Goal: Task Accomplishment & Management: Manage account settings

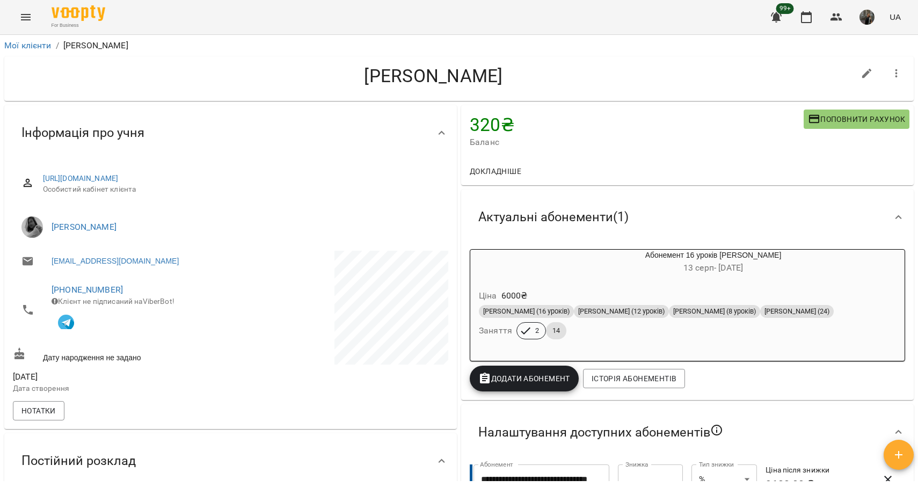
scroll to position [23, 0]
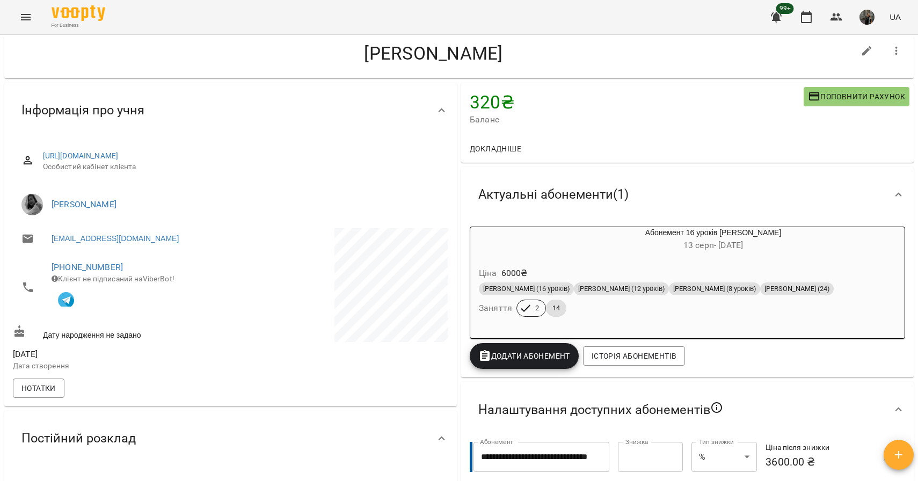
click at [28, 24] on button "Menu" at bounding box center [26, 17] width 26 height 26
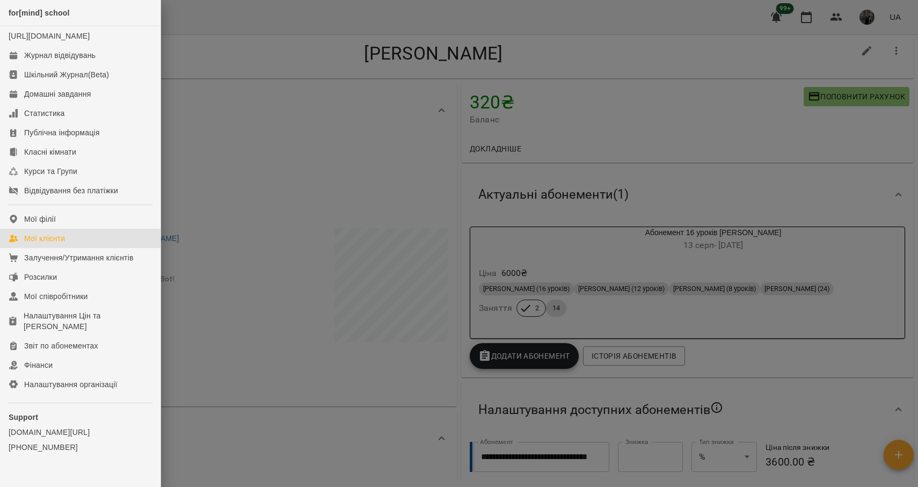
click at [75, 248] on link "Мої клієнти" at bounding box center [80, 238] width 161 height 19
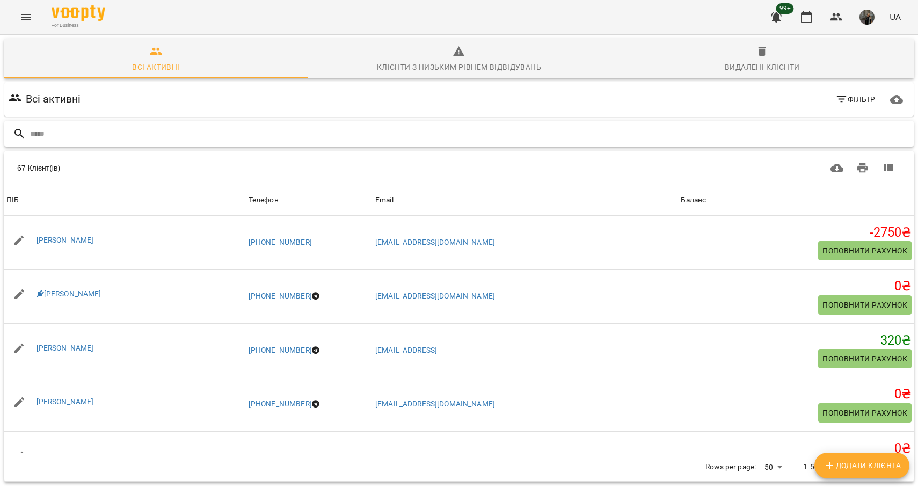
click at [399, 131] on input "text" at bounding box center [470, 134] width 880 height 18
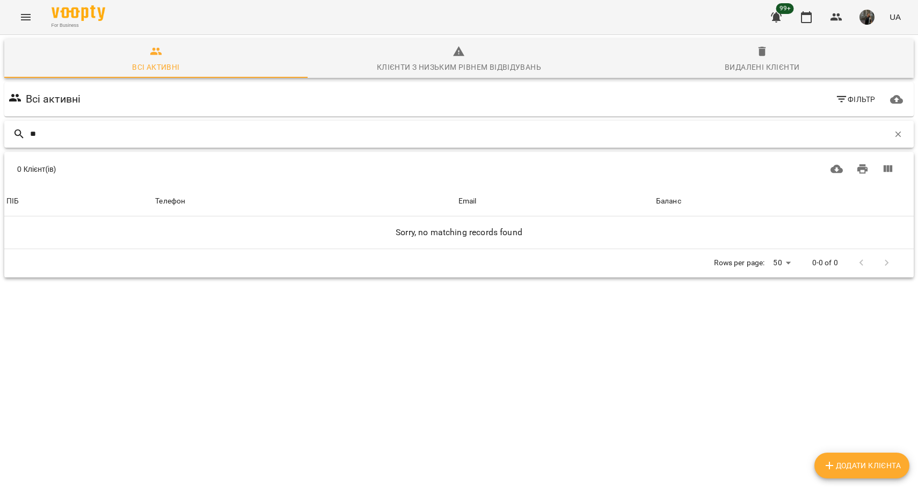
type input "*"
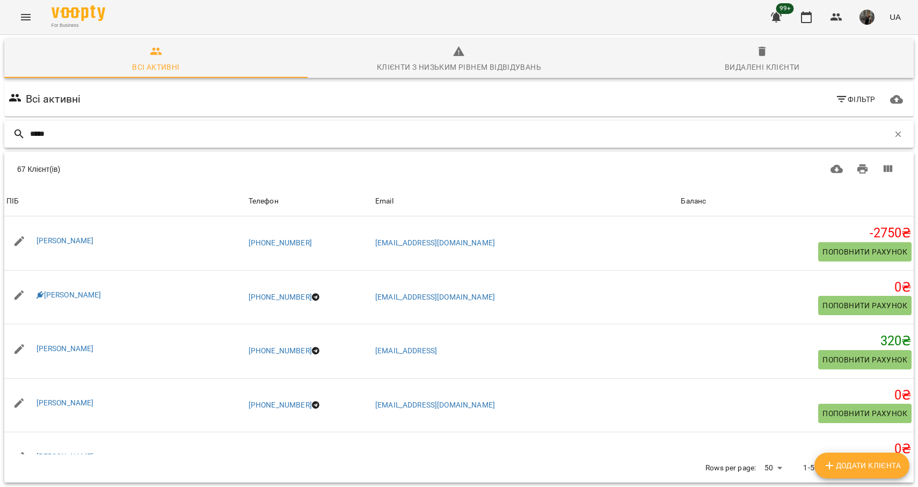
type input "*****"
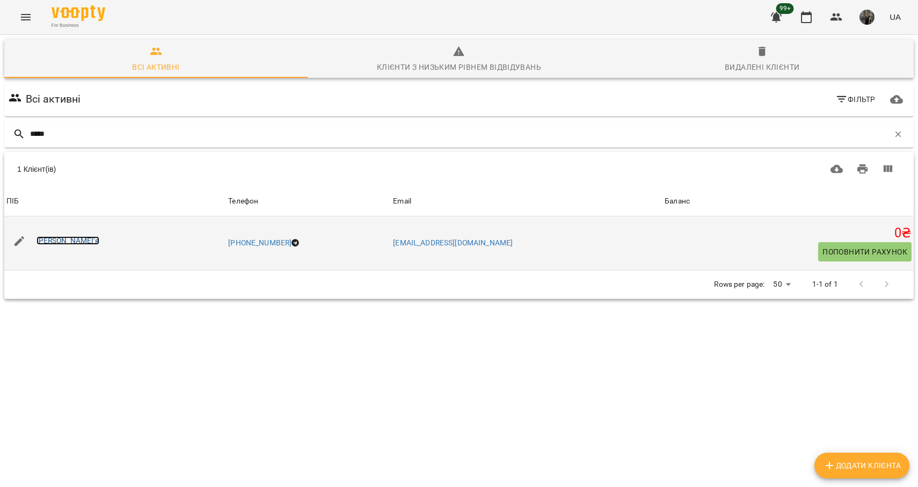
click at [65, 241] on link "[PERSON_NAME]'я" at bounding box center [68, 240] width 63 height 9
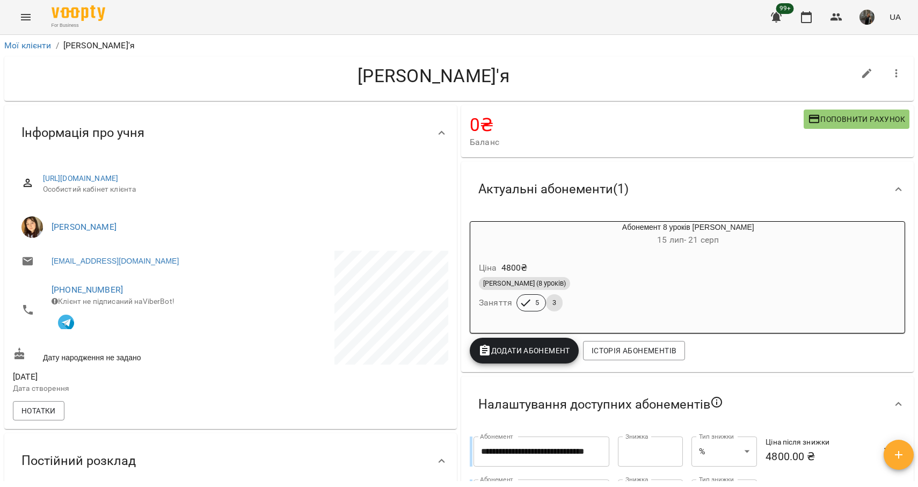
click at [32, 19] on button "Menu" at bounding box center [26, 17] width 26 height 26
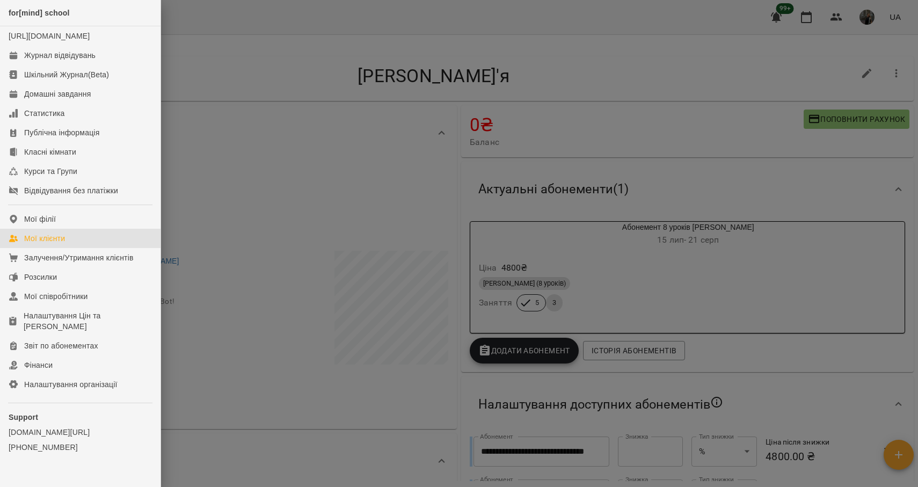
click at [71, 242] on link "Мої клієнти" at bounding box center [80, 238] width 161 height 19
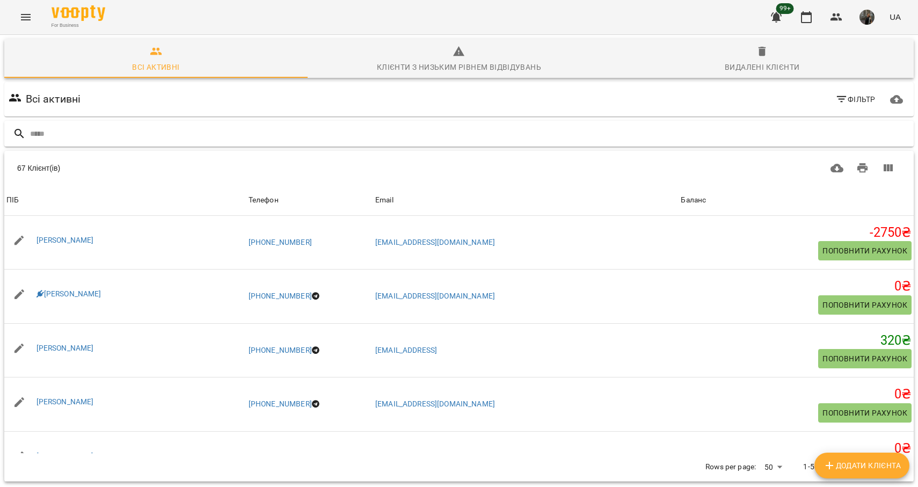
click at [105, 135] on input "text" at bounding box center [470, 134] width 880 height 18
type input "******"
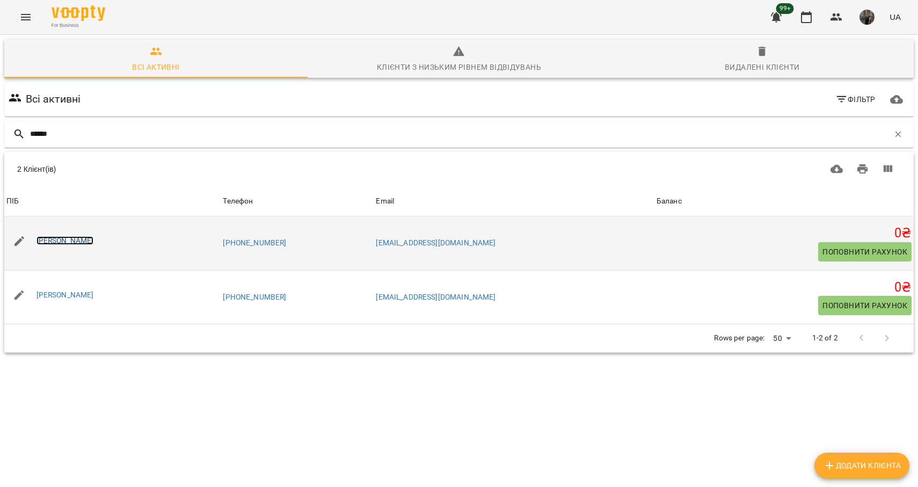
click at [64, 238] on link "[PERSON_NAME]" at bounding box center [65, 240] width 57 height 9
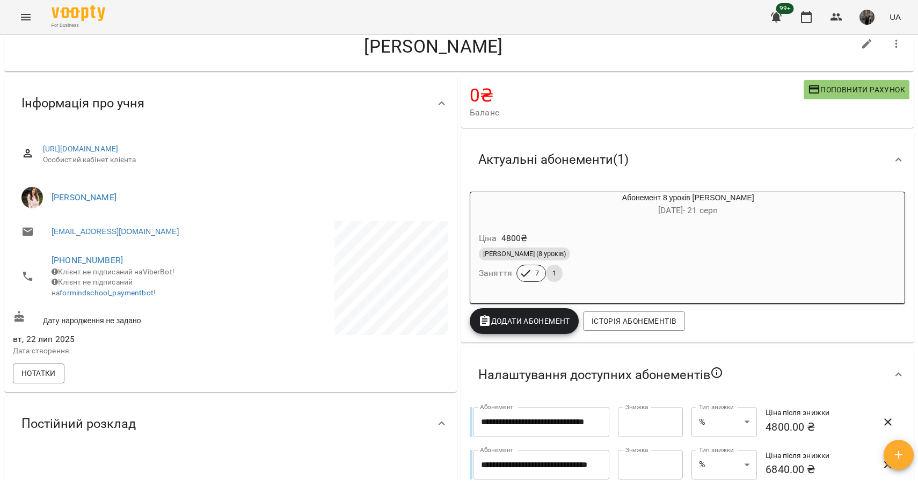
scroll to position [31, 0]
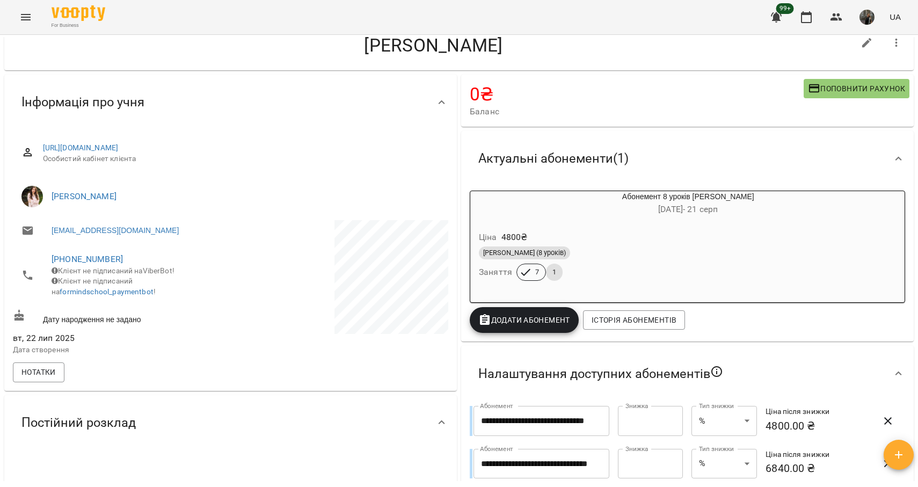
click at [584, 236] on div "Ціна 4800 ₴" at bounding box center [663, 237] width 372 height 19
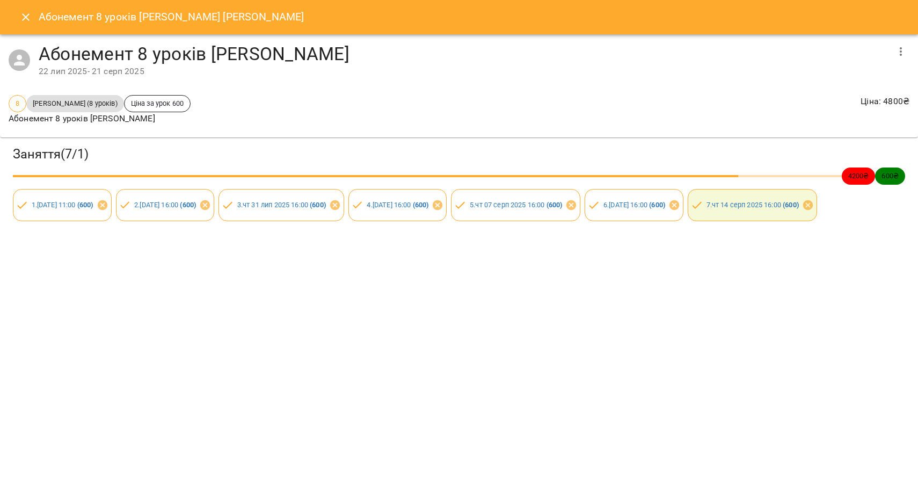
click at [29, 16] on icon "Close" at bounding box center [25, 17] width 13 height 13
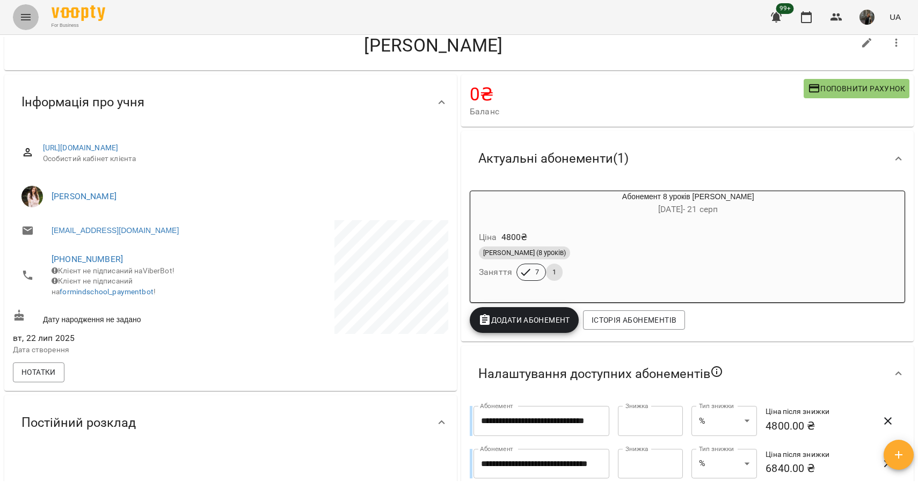
click at [25, 9] on button "Menu" at bounding box center [26, 17] width 26 height 26
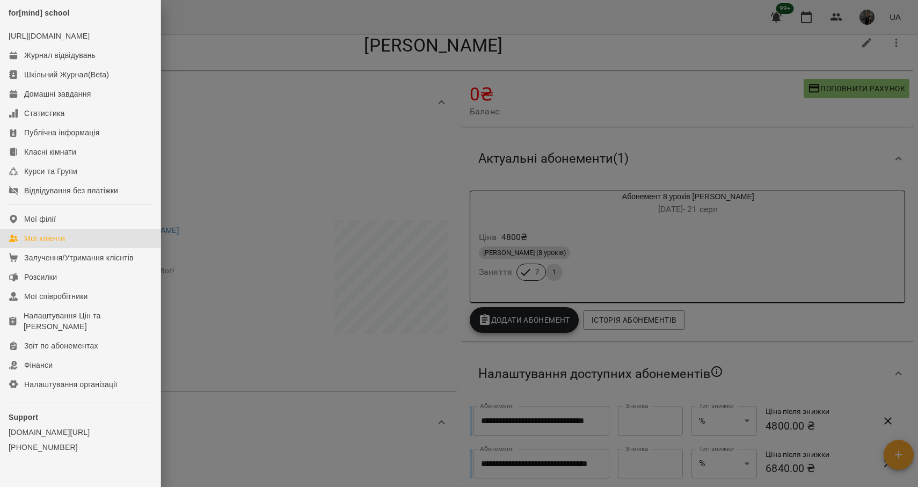
click at [55, 244] on div "Мої клієнти" at bounding box center [44, 238] width 41 height 11
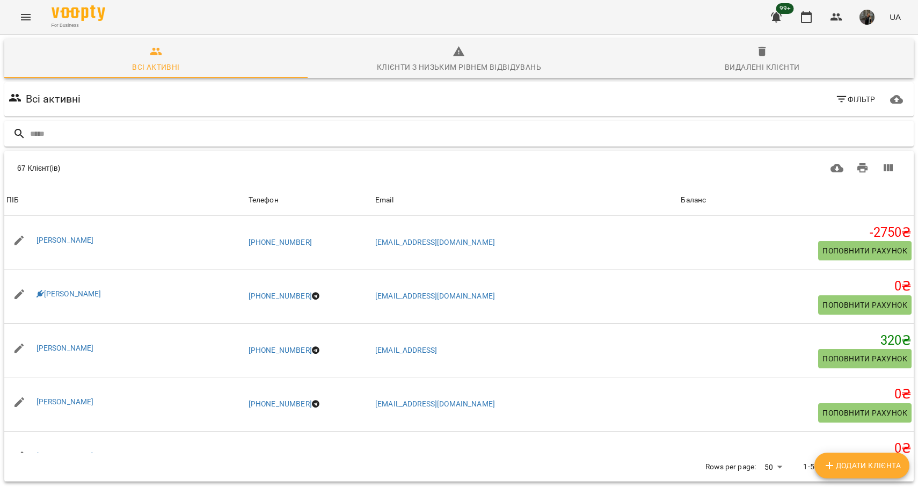
click at [107, 138] on input "text" at bounding box center [470, 134] width 880 height 18
type input "********"
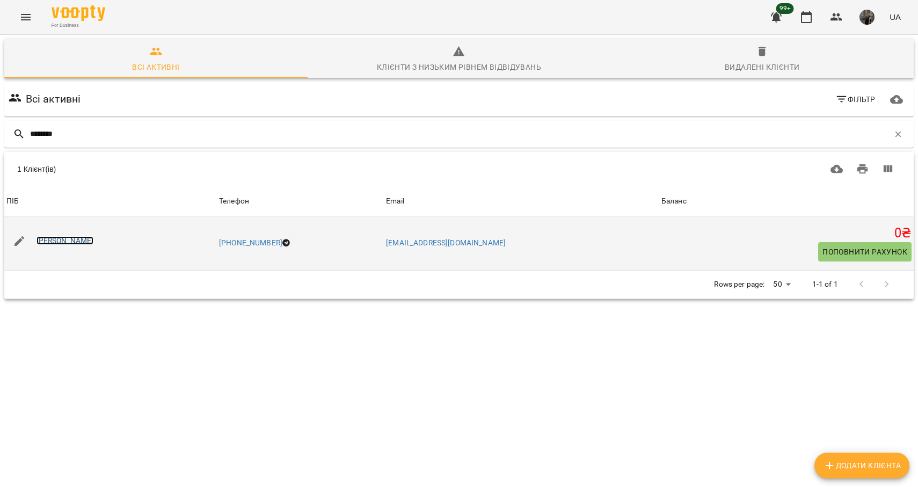
click at [81, 241] on link "[PERSON_NAME]" at bounding box center [65, 240] width 57 height 9
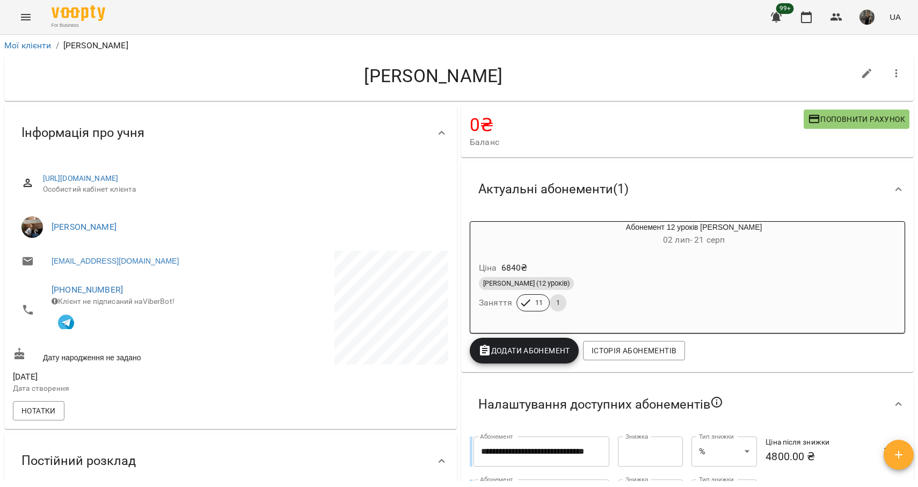
scroll to position [74, 0]
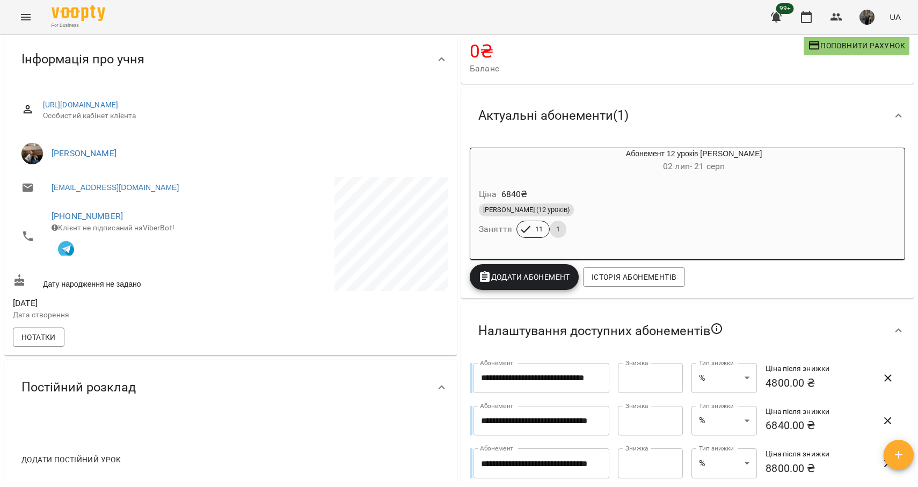
click at [597, 240] on div "[PERSON_NAME] (12 уроків) Заняття 11 1" at bounding box center [668, 220] width 383 height 39
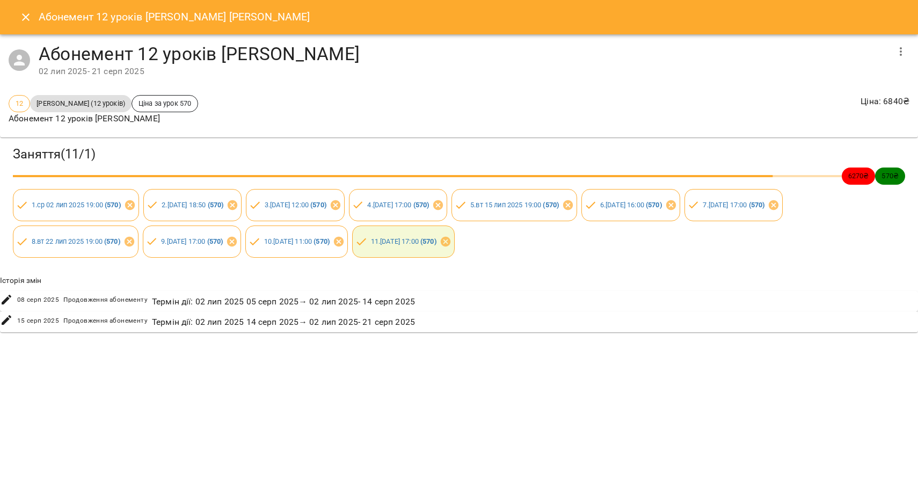
click at [24, 17] on icon "Close" at bounding box center [25, 17] width 13 height 13
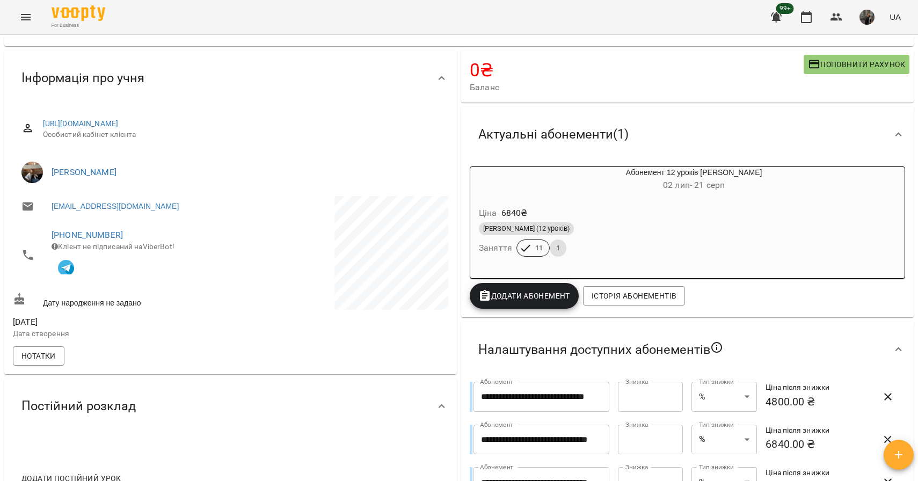
scroll to position [45, 0]
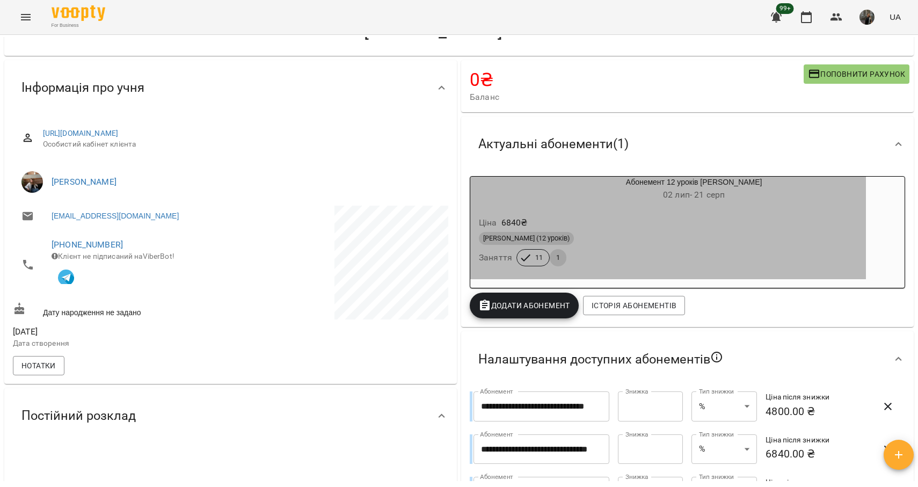
click at [641, 250] on div "[PERSON_NAME] (12 уроків) Заняття 11 1" at bounding box center [668, 249] width 383 height 39
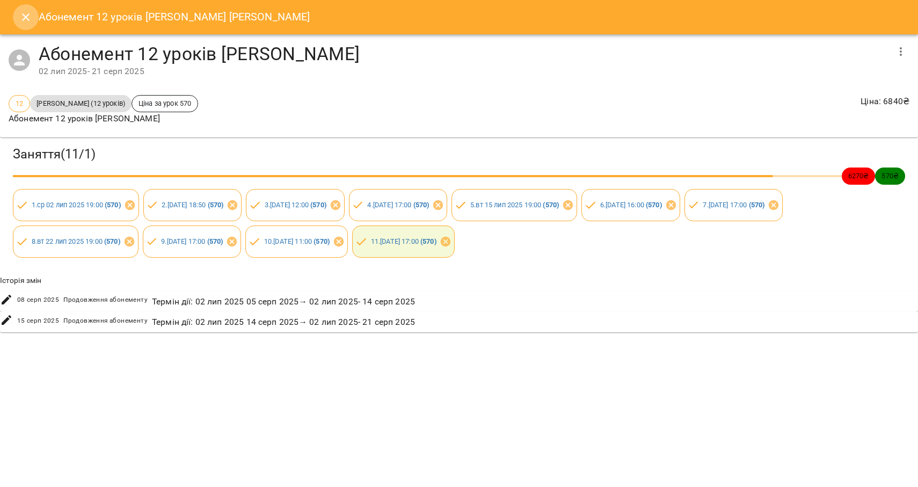
click at [25, 17] on icon "Close" at bounding box center [26, 17] width 8 height 8
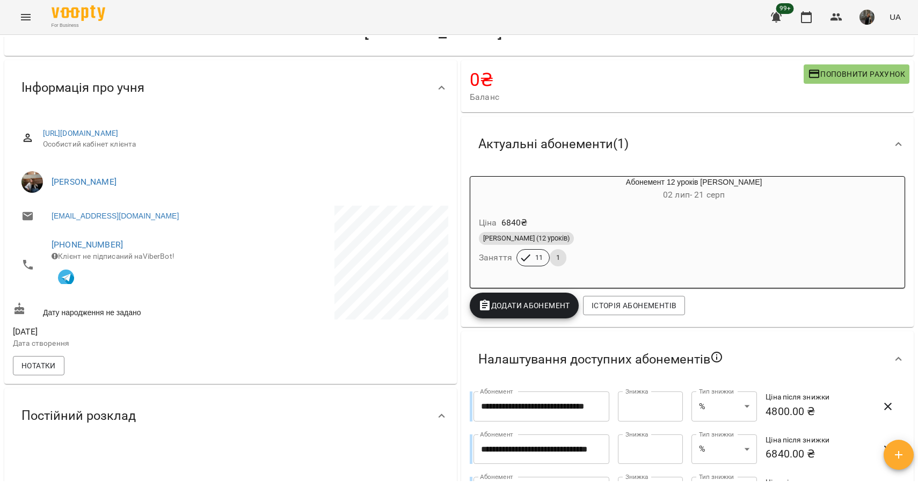
scroll to position [0, 0]
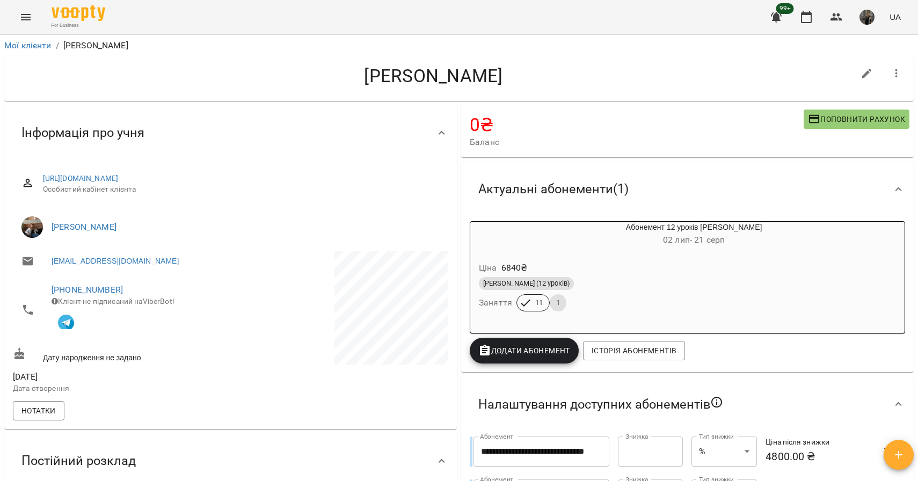
click at [31, 16] on icon "Menu" at bounding box center [25, 17] width 13 height 13
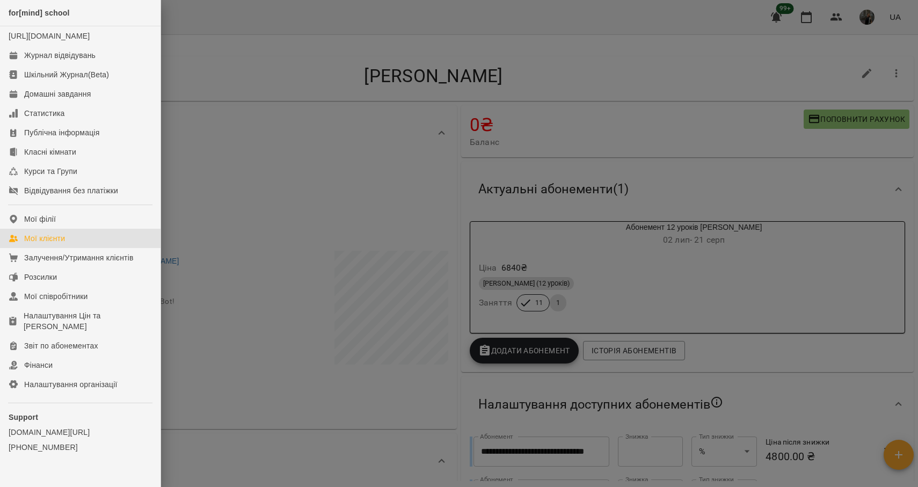
click at [74, 248] on link "Мої клієнти" at bounding box center [80, 238] width 161 height 19
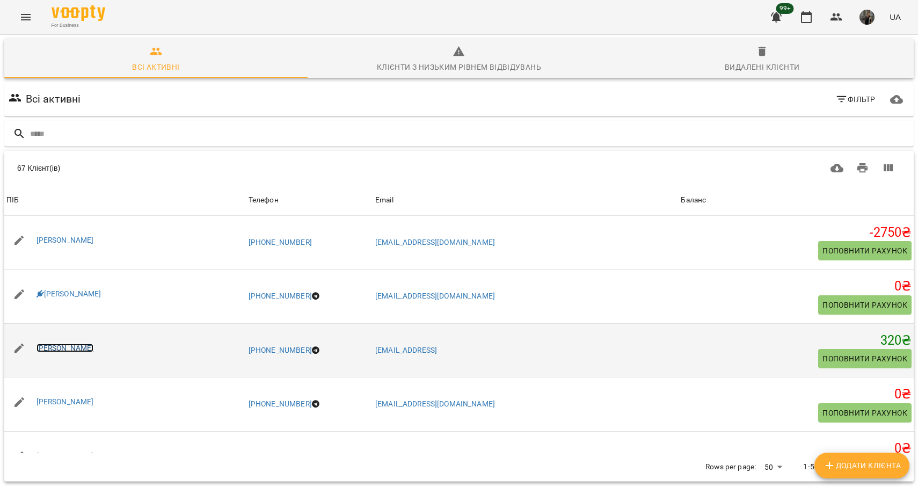
click at [82, 349] on link "[PERSON_NAME]" at bounding box center [65, 348] width 57 height 9
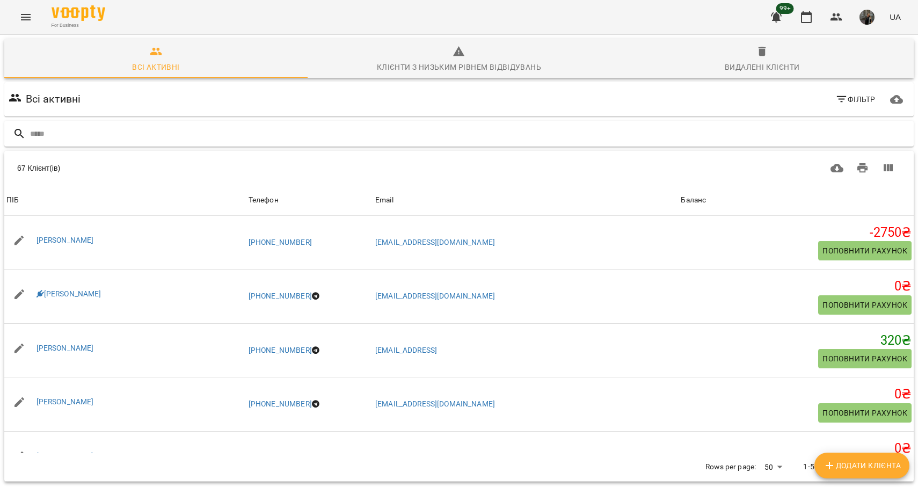
click at [98, 134] on input "text" at bounding box center [470, 134] width 880 height 18
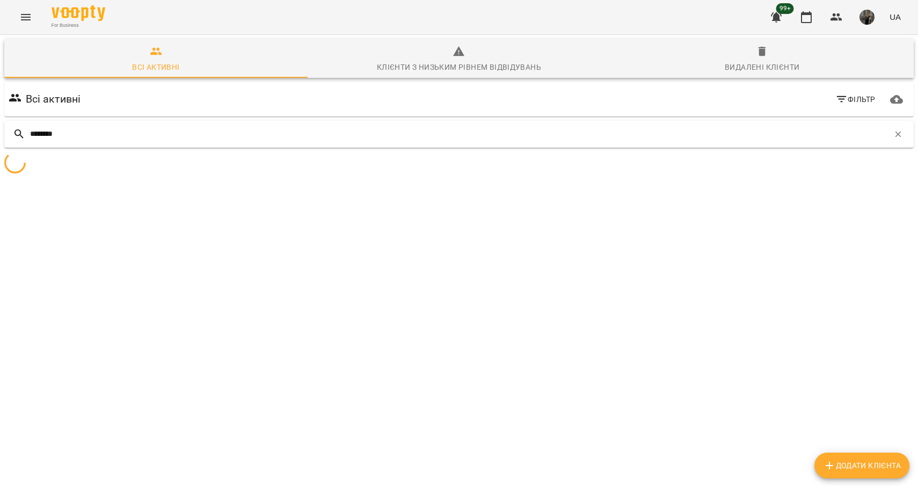
type input "********"
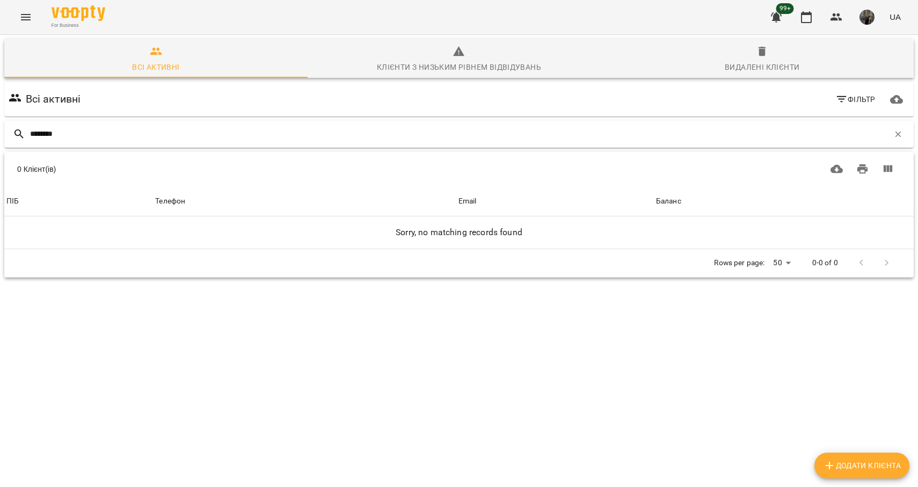
click at [53, 131] on input "********" at bounding box center [459, 134] width 859 height 18
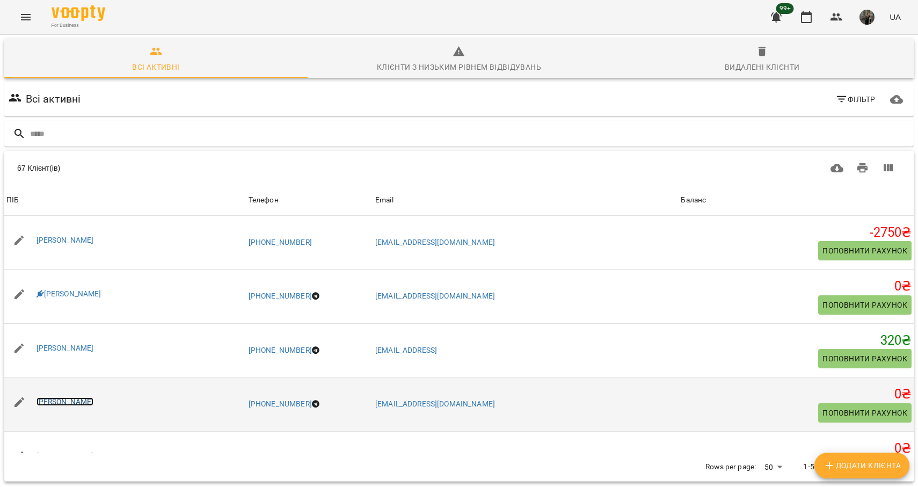
click at [79, 402] on link "[PERSON_NAME]" at bounding box center [65, 401] width 57 height 9
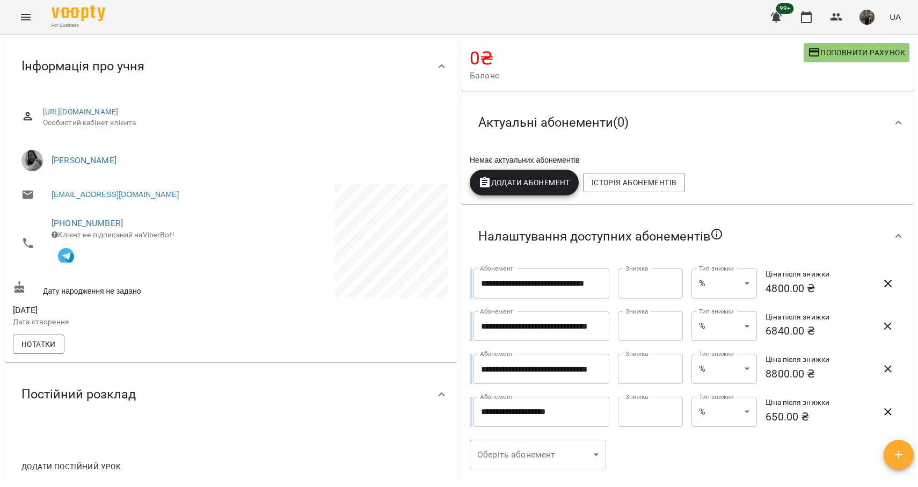
scroll to position [4, 0]
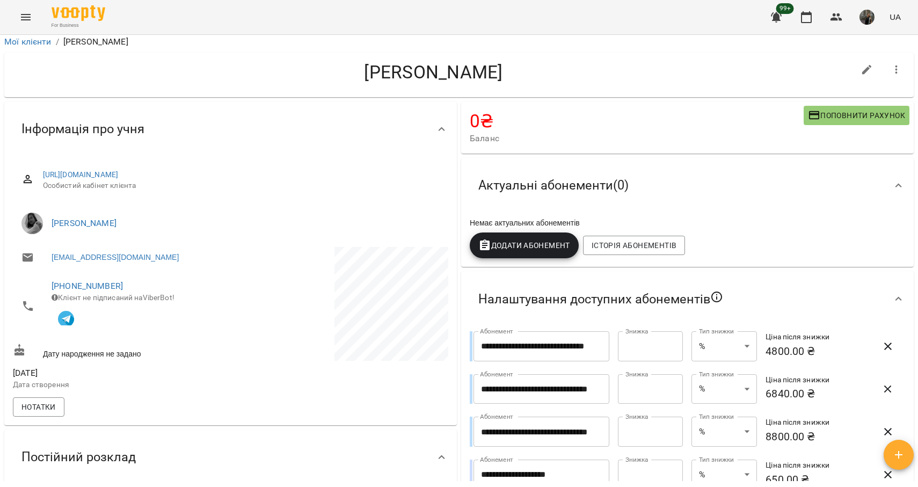
click at [864, 71] on icon "button" at bounding box center [868, 70] width 10 height 10
select select "**"
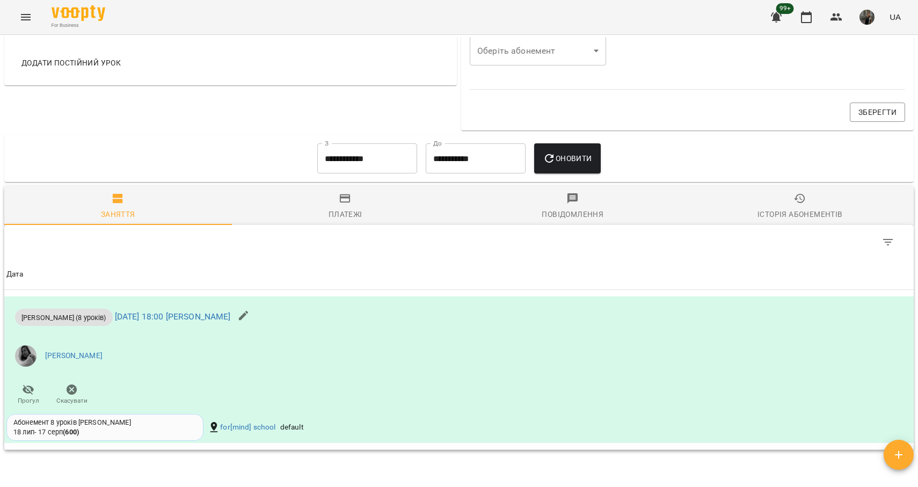
scroll to position [571, 0]
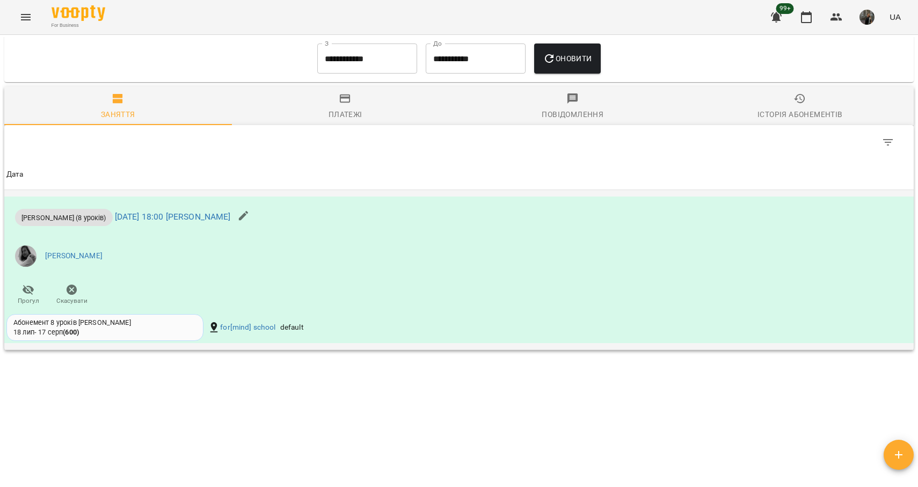
click at [343, 269] on li "[PERSON_NAME]" at bounding box center [307, 256] width 602 height 30
click at [222, 215] on link "[DATE] 18:00 [PERSON_NAME]" at bounding box center [173, 217] width 116 height 10
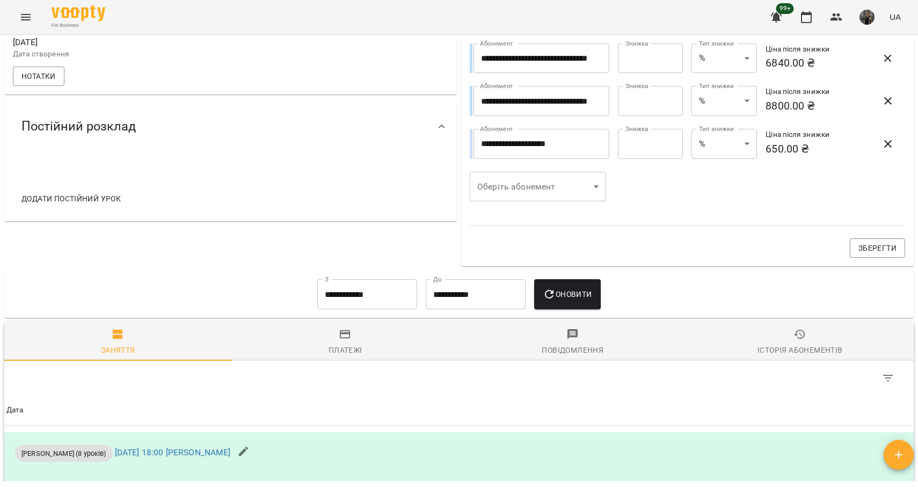
scroll to position [571, 0]
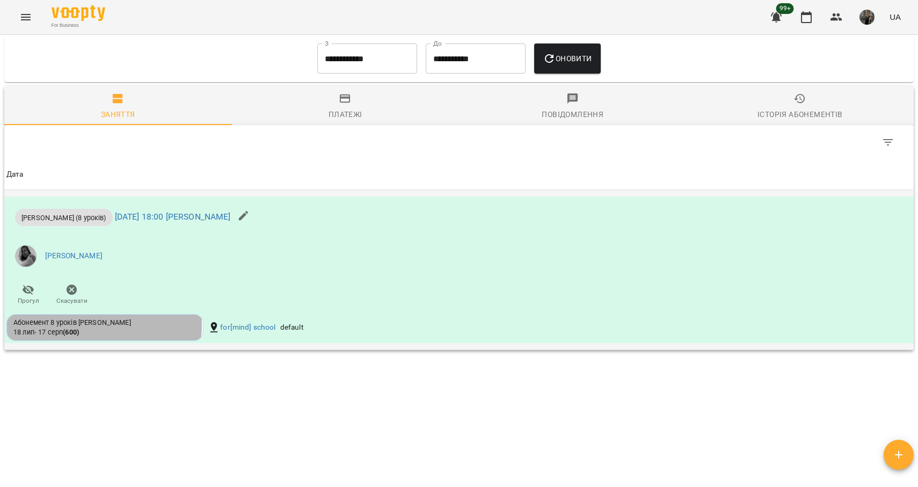
click at [60, 324] on div "Абонемент 8 уроків [PERSON_NAME]" at bounding box center [104, 323] width 183 height 10
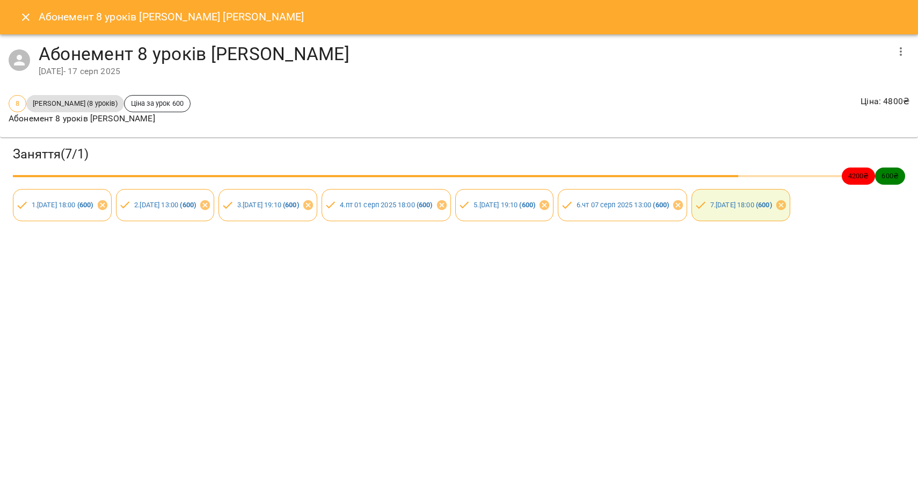
click at [903, 53] on icon "button" at bounding box center [901, 51] width 13 height 13
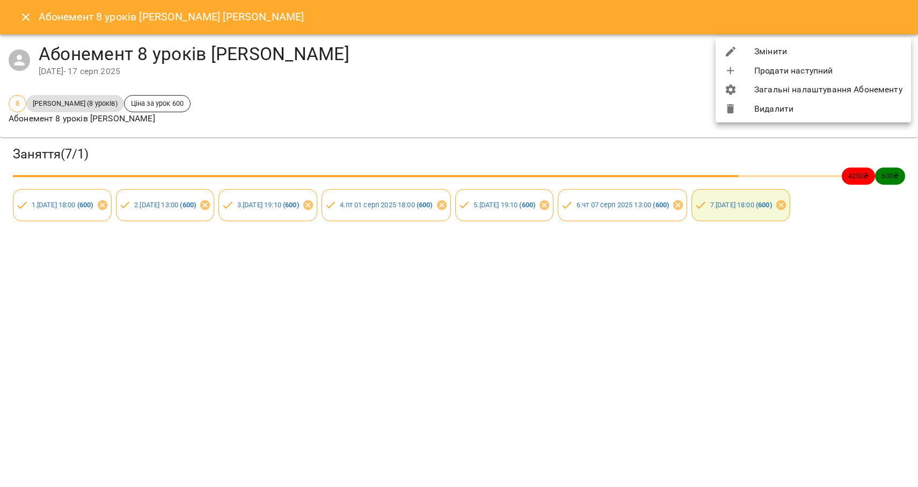
click at [756, 48] on li "Змінити" at bounding box center [814, 51] width 196 height 19
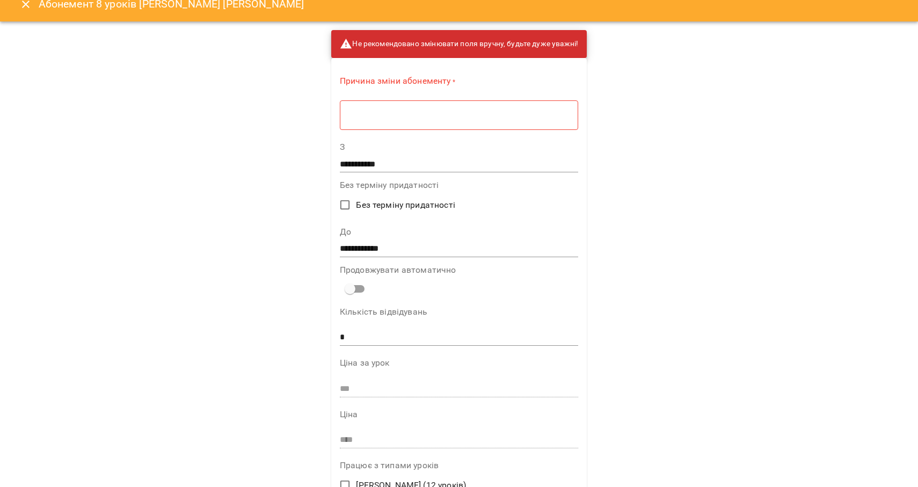
scroll to position [17, 0]
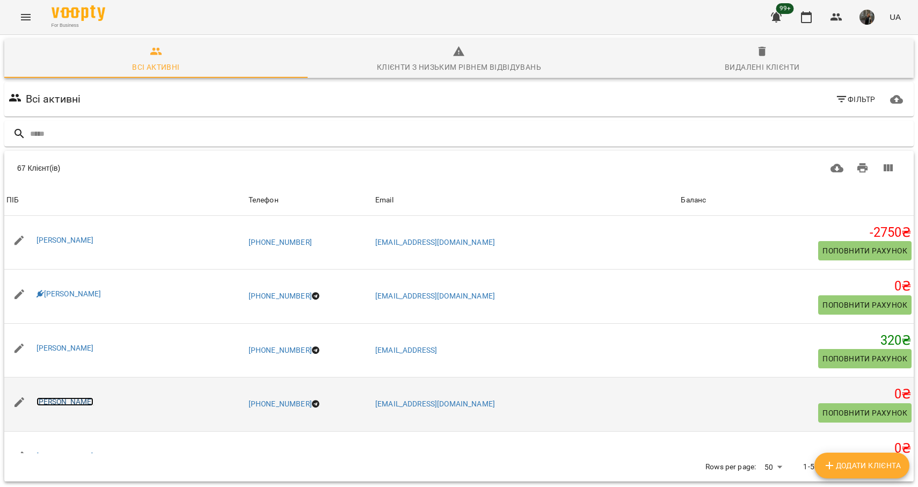
click at [66, 403] on link "[PERSON_NAME]" at bounding box center [65, 401] width 57 height 9
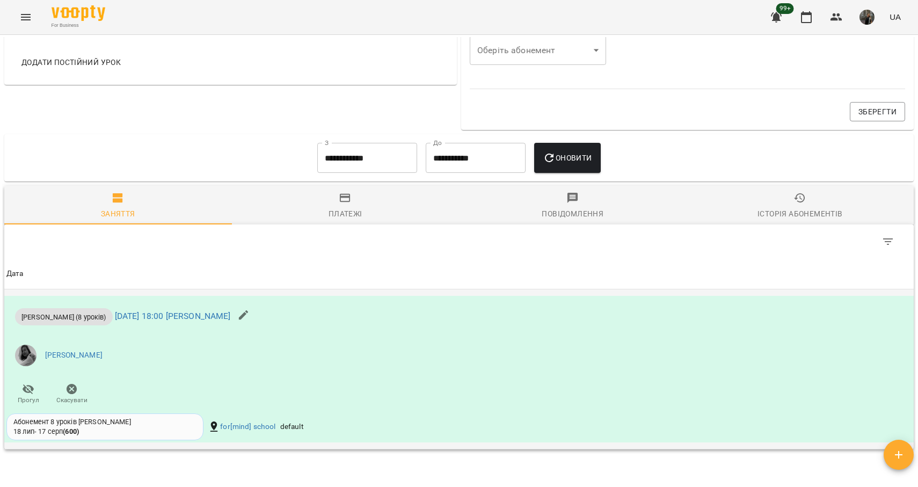
scroll to position [474, 0]
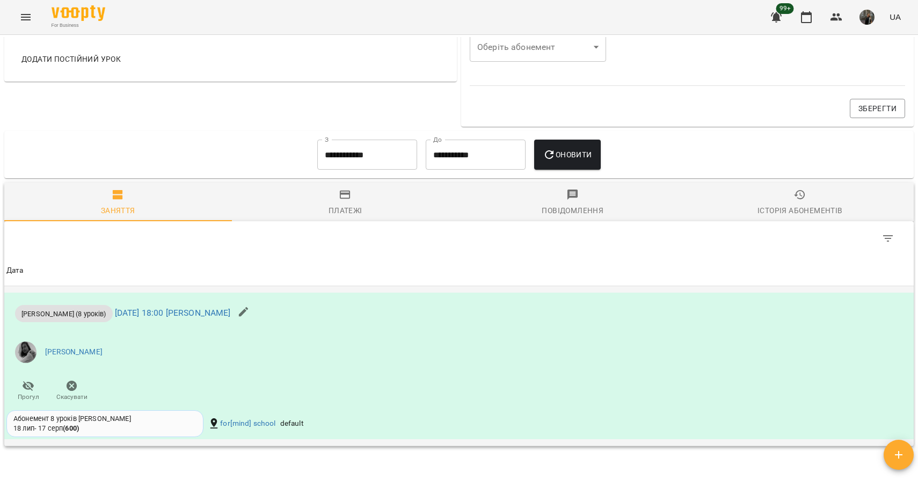
click at [161, 342] on li "[PERSON_NAME]" at bounding box center [307, 352] width 602 height 30
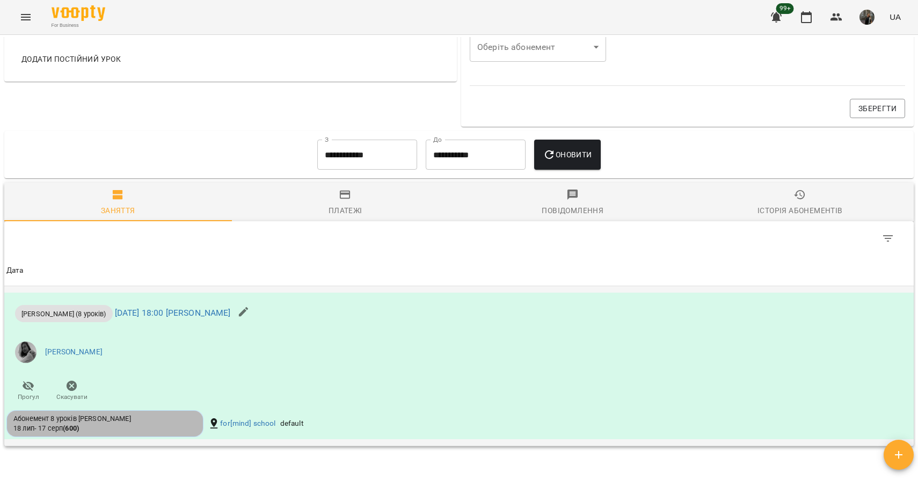
click at [114, 429] on div "Абонемент 8 уроків [PERSON_NAME] [DATE] - [DATE] ( 600 )" at bounding box center [104, 424] width 183 height 20
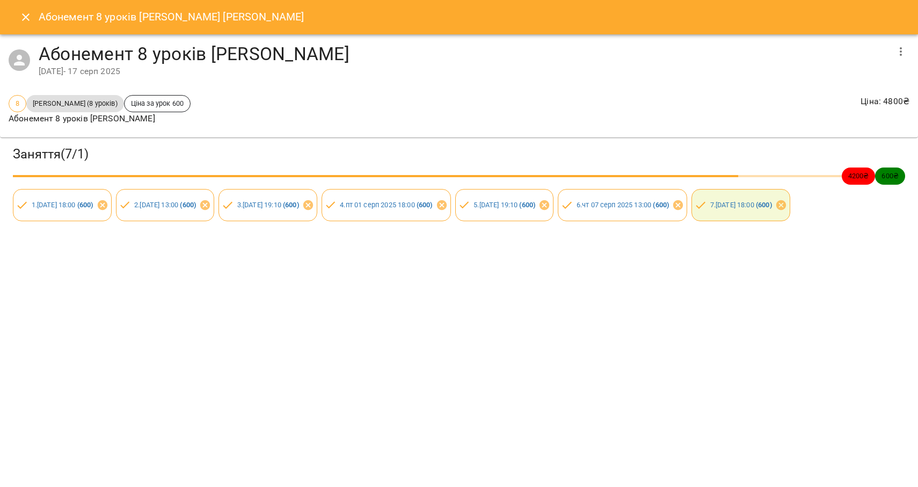
click at [16, 19] on button "Close" at bounding box center [26, 17] width 26 height 26
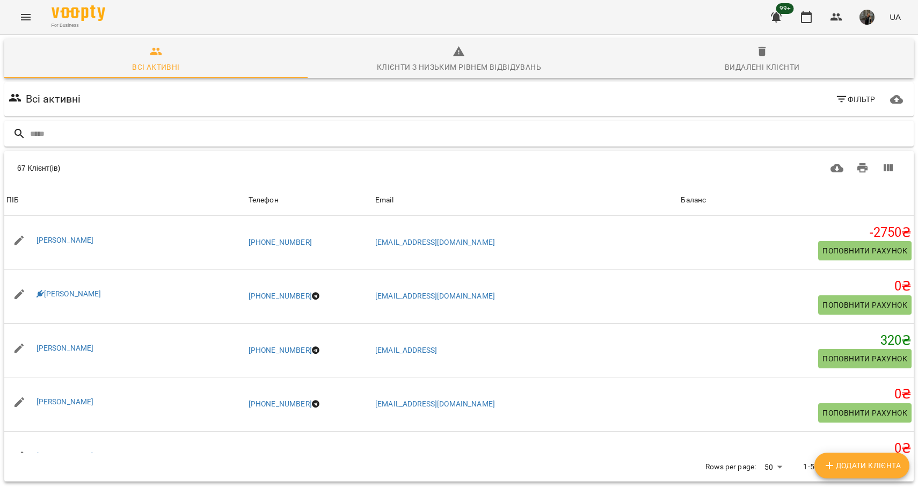
click at [88, 131] on input "text" at bounding box center [470, 134] width 880 height 18
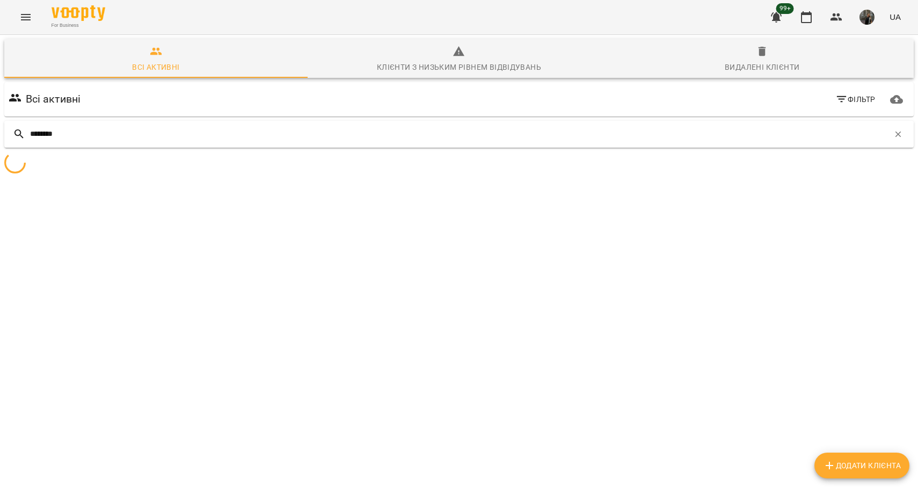
type input "********"
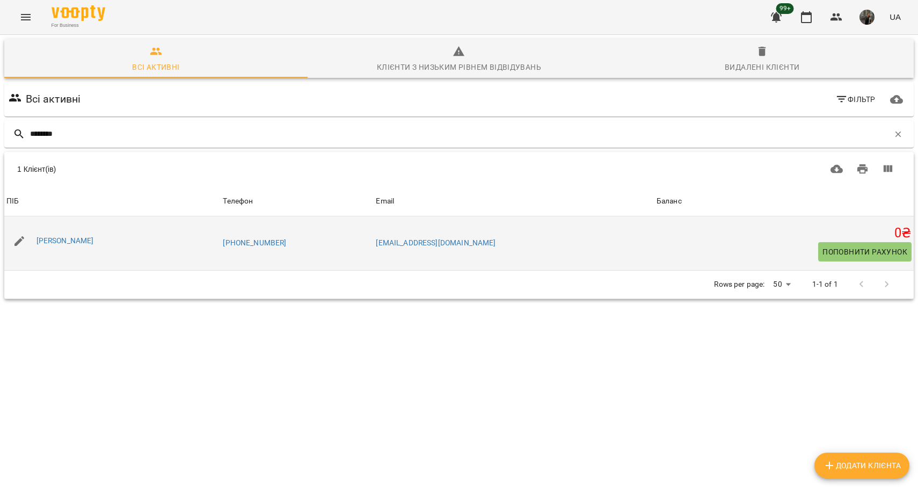
click at [61, 234] on div "[PERSON_NAME]" at bounding box center [65, 241] width 62 height 15
click at [67, 243] on link "[PERSON_NAME]" at bounding box center [65, 240] width 57 height 9
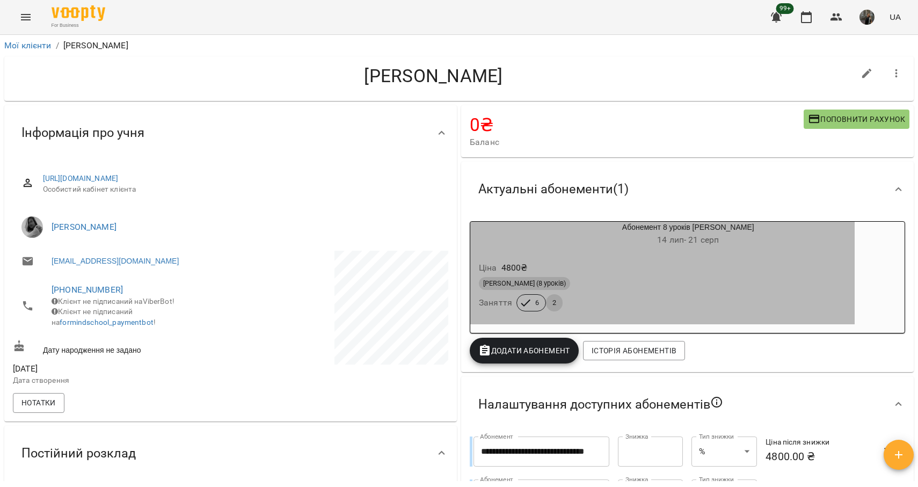
click at [520, 269] on p "4800 ₴" at bounding box center [515, 268] width 26 height 13
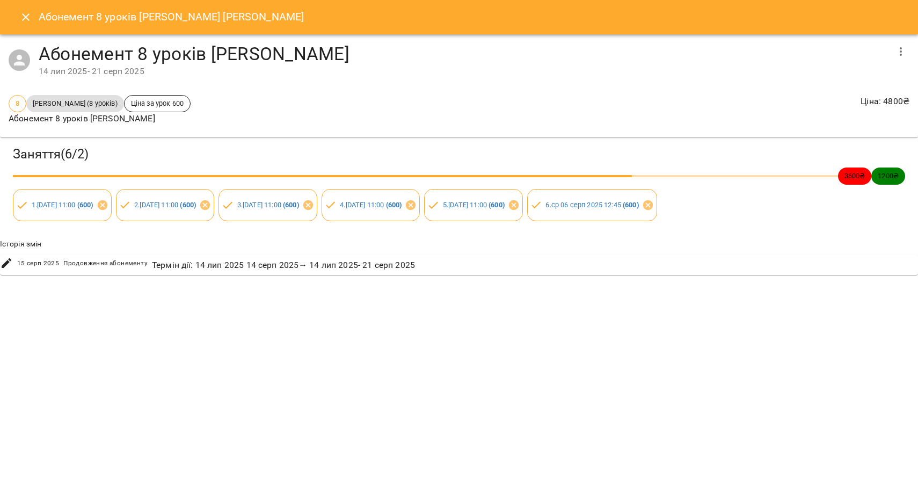
click at [26, 18] on icon "Close" at bounding box center [26, 17] width 8 height 8
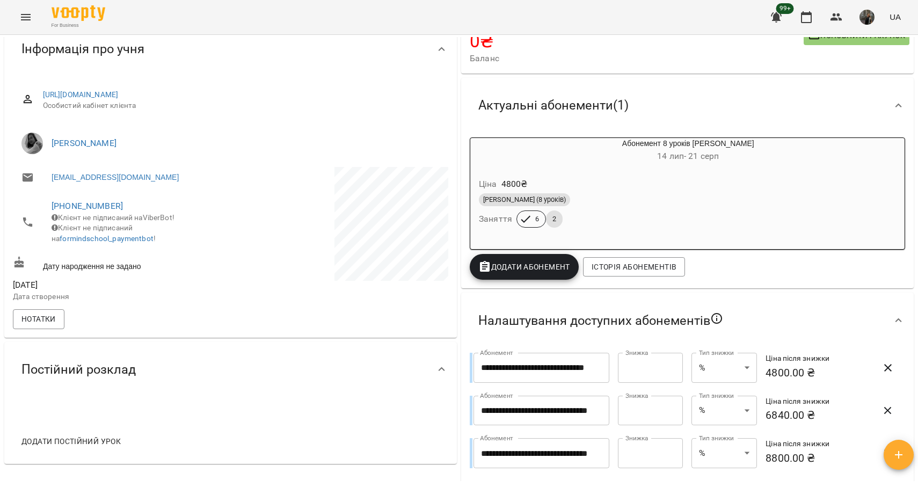
scroll to position [74, 0]
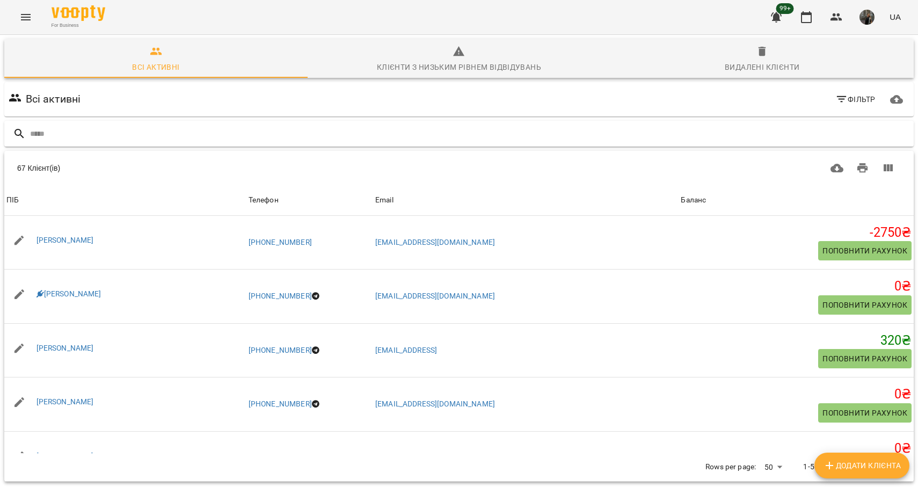
click at [81, 132] on input "text" at bounding box center [470, 134] width 880 height 18
type input "**********"
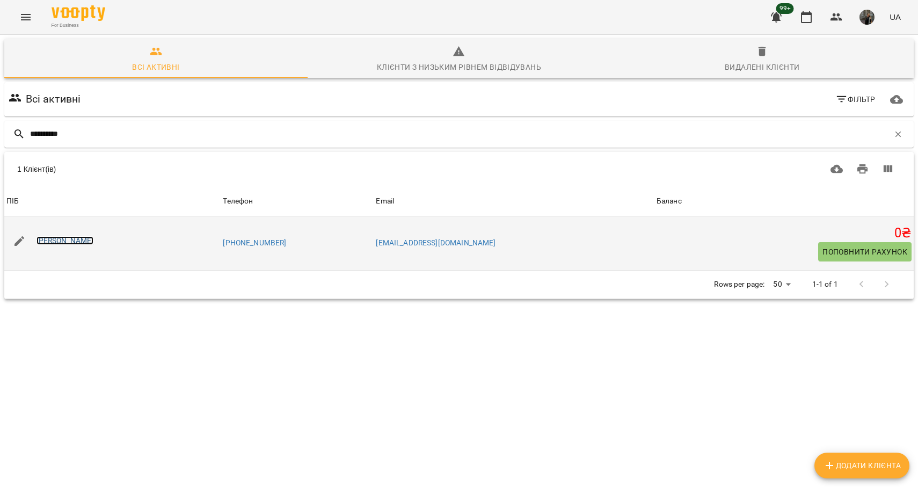
click at [71, 242] on link "[PERSON_NAME]" at bounding box center [65, 240] width 57 height 9
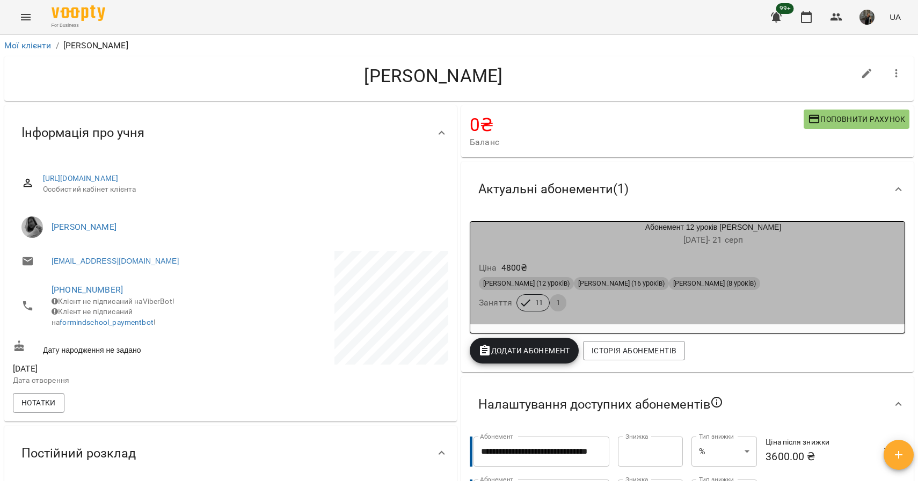
click at [560, 272] on div "Ціна 4800 ₴" at bounding box center [688, 267] width 422 height 19
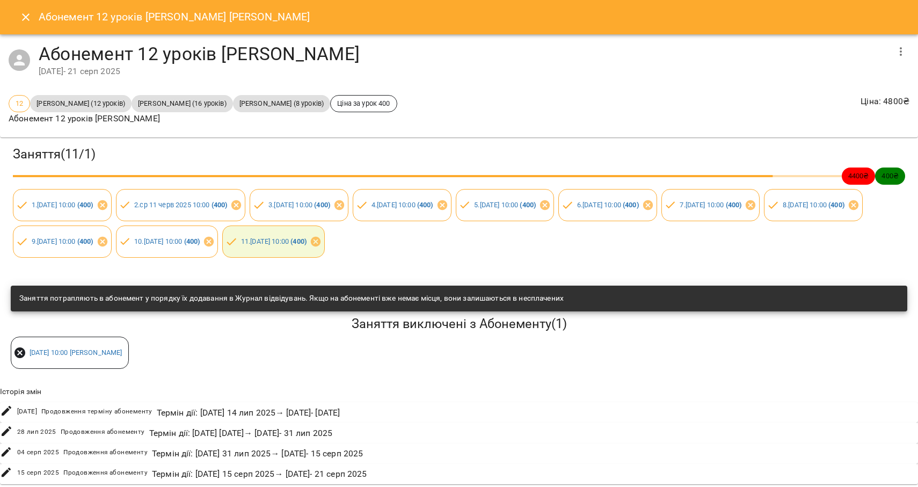
click at [20, 13] on icon "Close" at bounding box center [25, 17] width 13 height 13
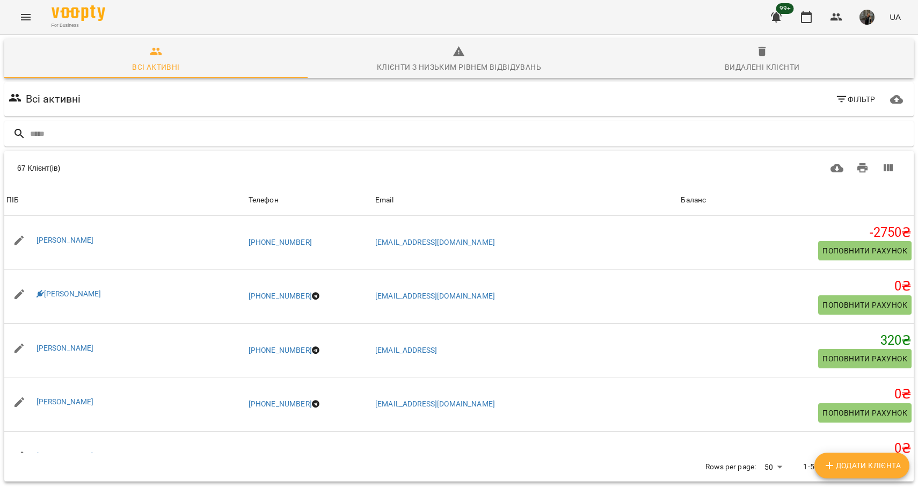
click at [68, 147] on div at bounding box center [459, 134] width 914 height 31
click at [62, 134] on input "text" at bounding box center [470, 134] width 880 height 18
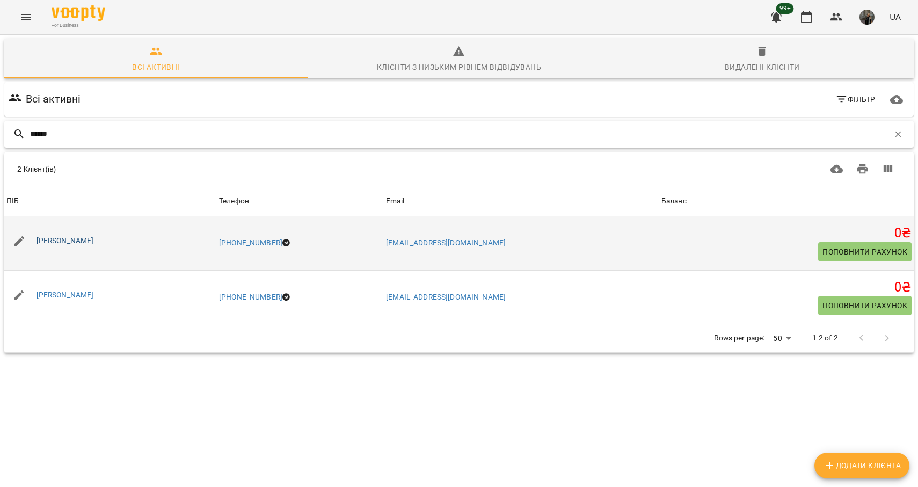
type input "******"
click at [88, 242] on link "[PERSON_NAME]" at bounding box center [65, 240] width 57 height 9
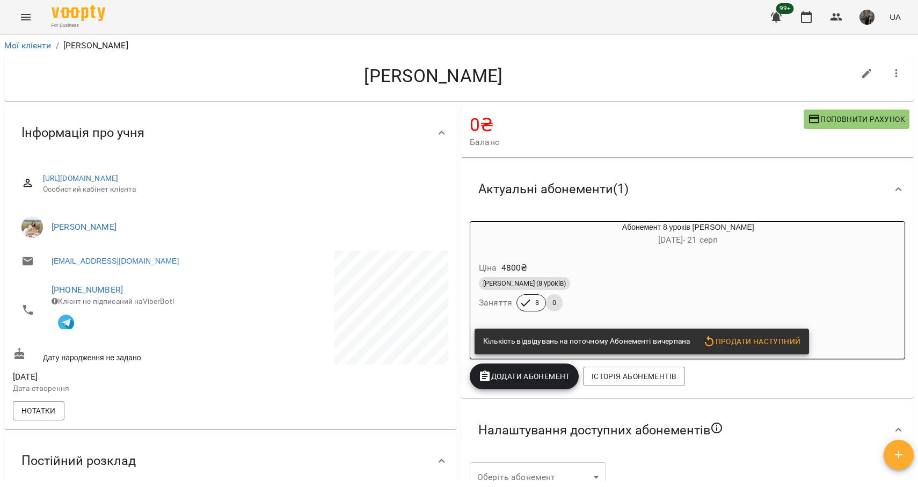
click at [635, 296] on div "[PERSON_NAME] (8 уроків) Заняття 8 0" at bounding box center [663, 294] width 372 height 39
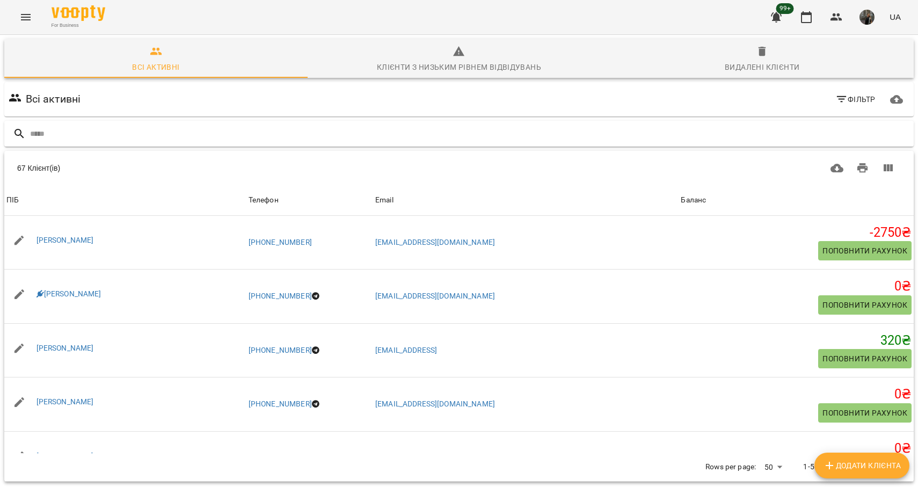
click at [82, 133] on input "text" at bounding box center [470, 134] width 880 height 18
type input "********"
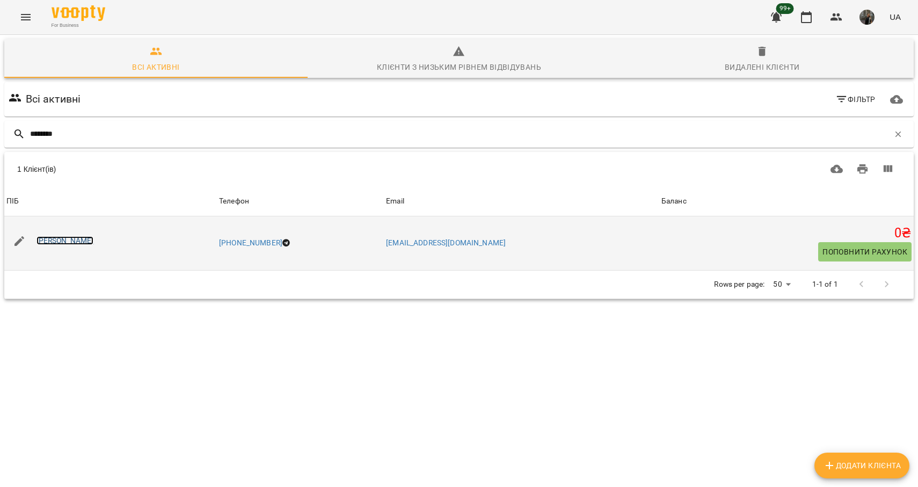
click at [89, 238] on link "[PERSON_NAME]" at bounding box center [65, 240] width 57 height 9
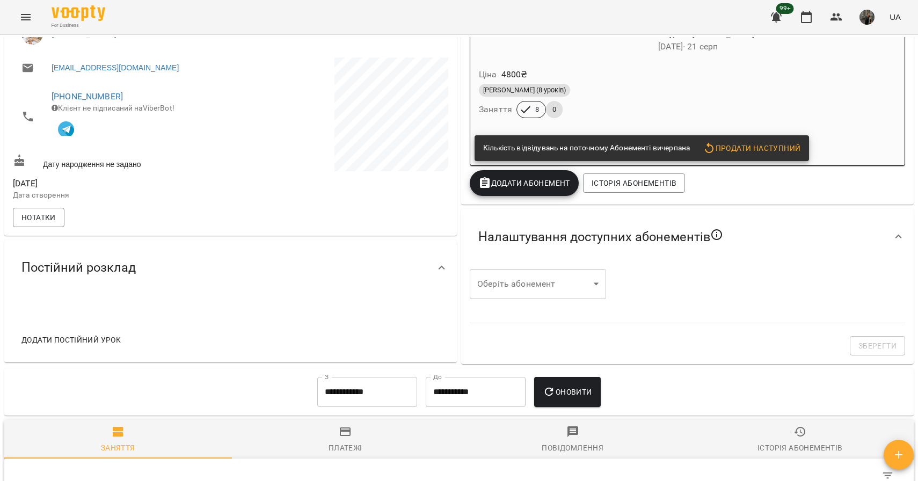
scroll to position [236, 0]
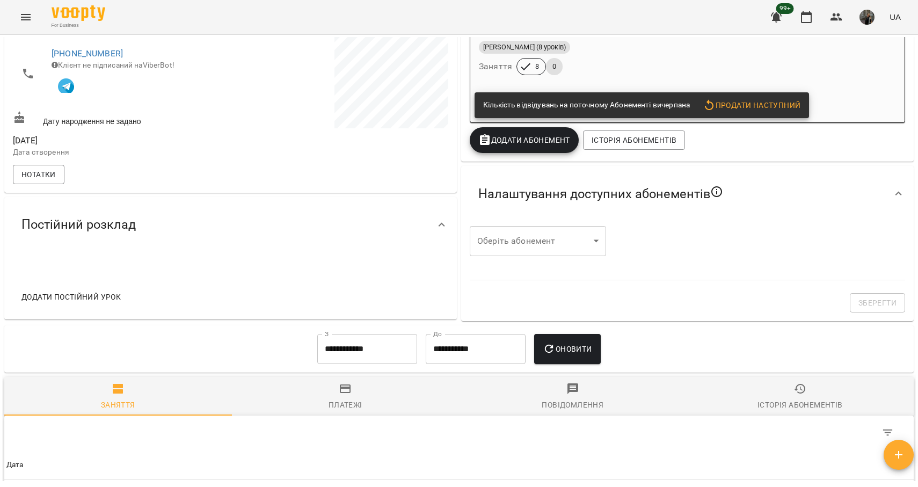
click at [798, 400] on span "Історія абонементів" at bounding box center [800, 396] width 215 height 29
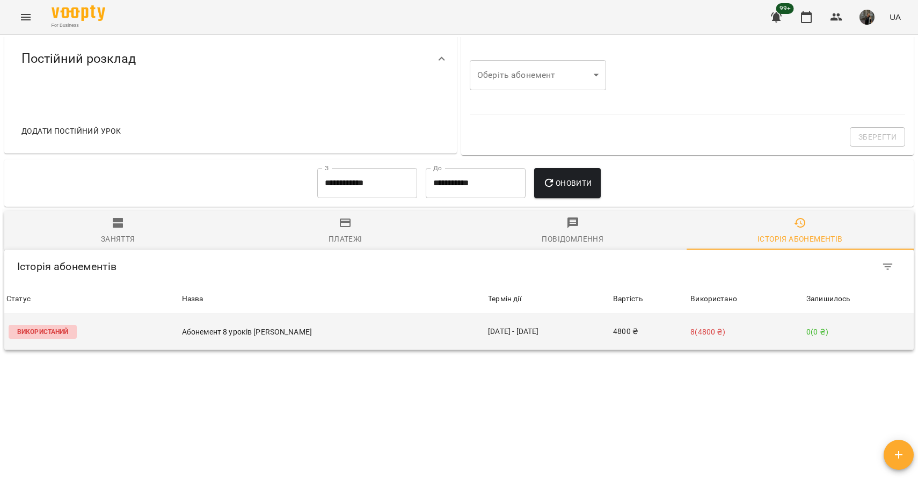
scroll to position [0, 0]
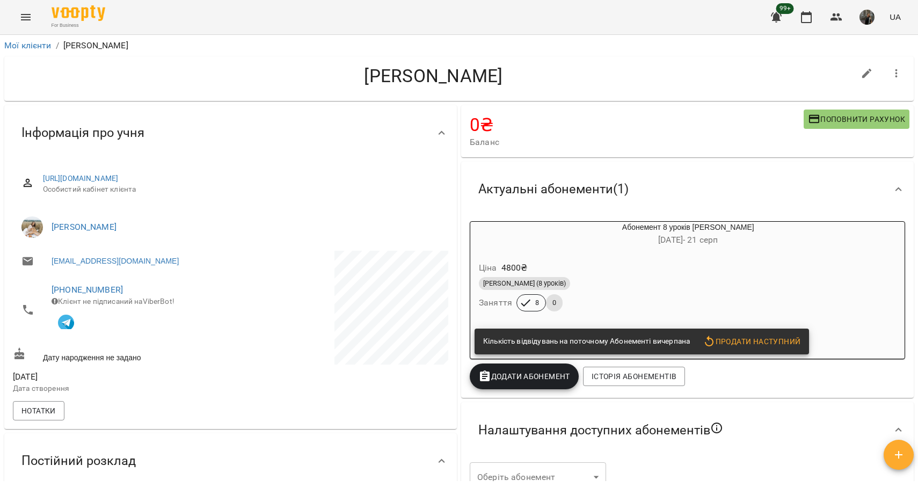
click at [465, 81] on h4 "[PERSON_NAME]" at bounding box center [434, 76] width 842 height 22
click at [866, 74] on icon "button" at bounding box center [868, 74] width 10 height 10
select select "**"
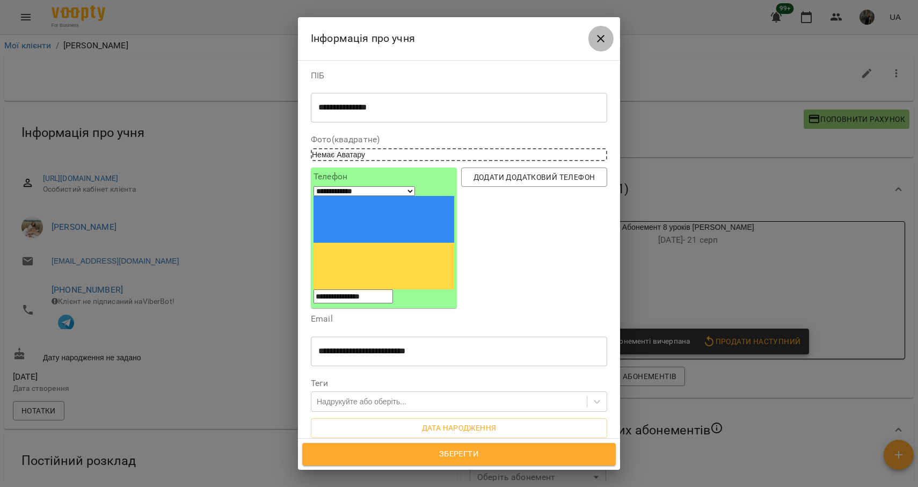
click at [607, 38] on button "Close" at bounding box center [601, 39] width 26 height 26
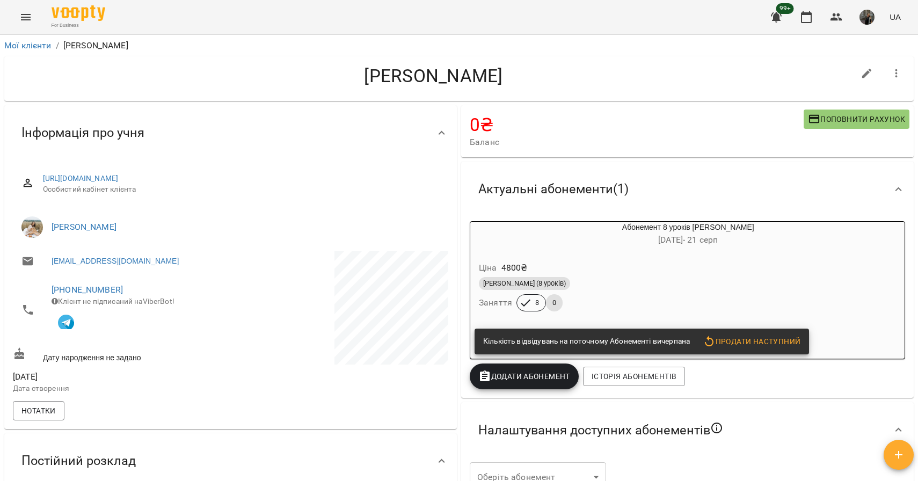
click at [525, 274] on p "4800 ₴" at bounding box center [515, 268] width 26 height 13
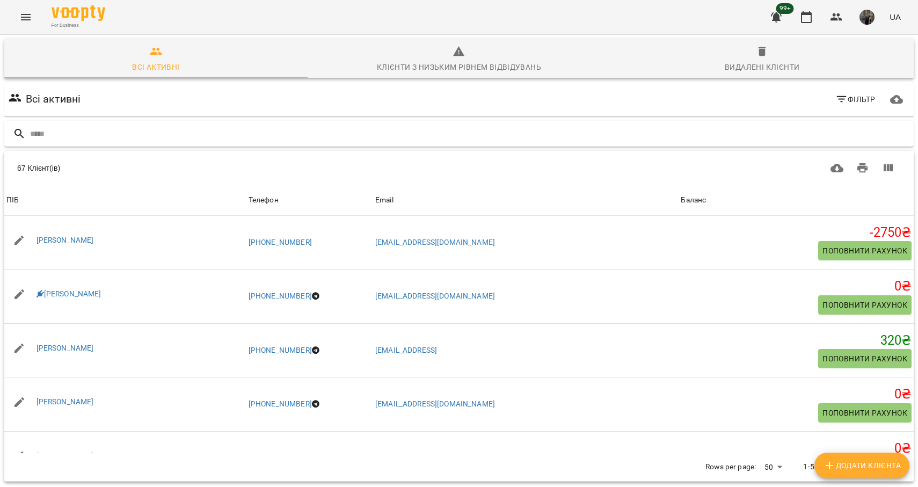
click at [65, 136] on input "text" at bounding box center [470, 134] width 880 height 18
type input "********"
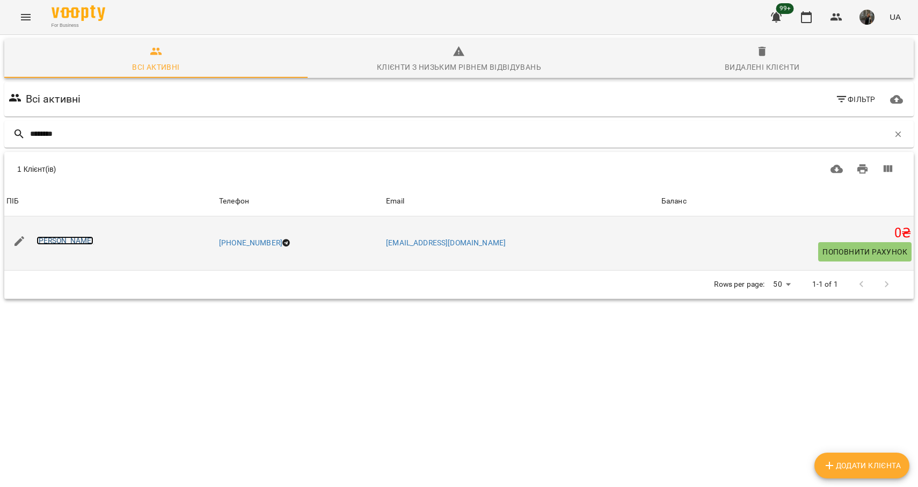
click at [84, 238] on link "[PERSON_NAME]" at bounding box center [65, 240] width 57 height 9
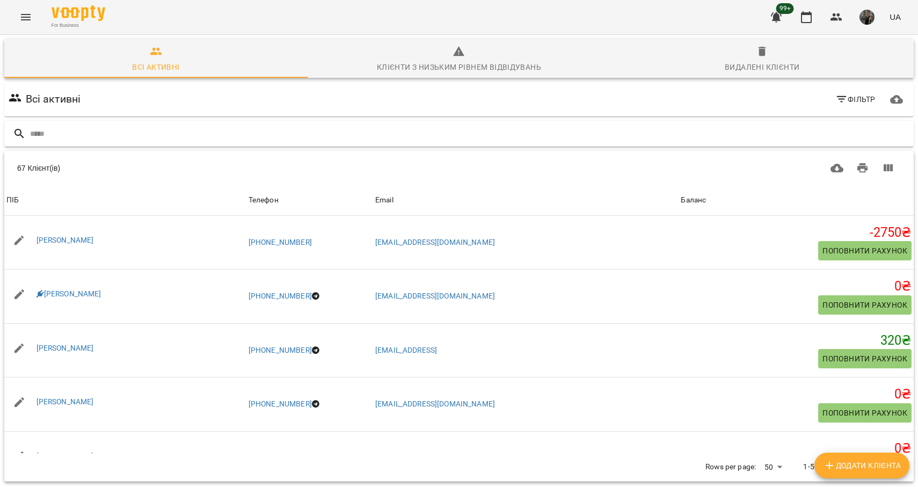
click at [104, 133] on input "text" at bounding box center [470, 134] width 880 height 18
type input "**********"
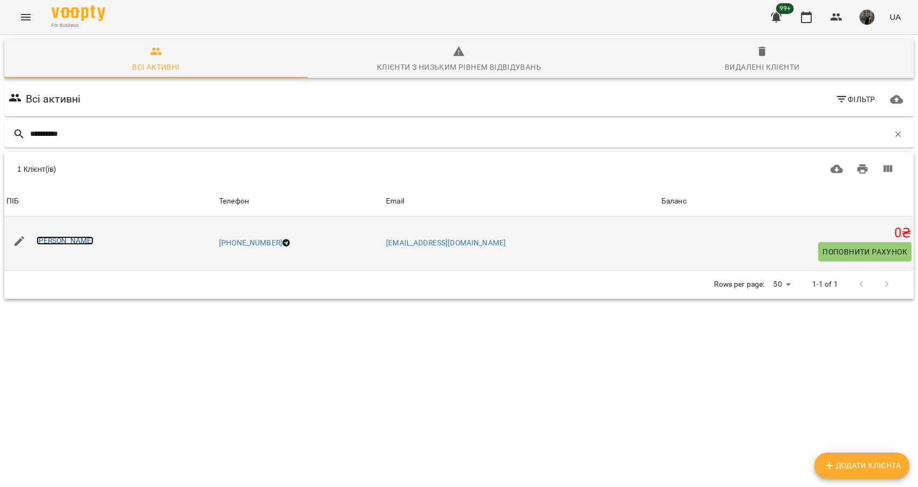
click at [77, 244] on link "[PERSON_NAME]" at bounding box center [65, 240] width 57 height 9
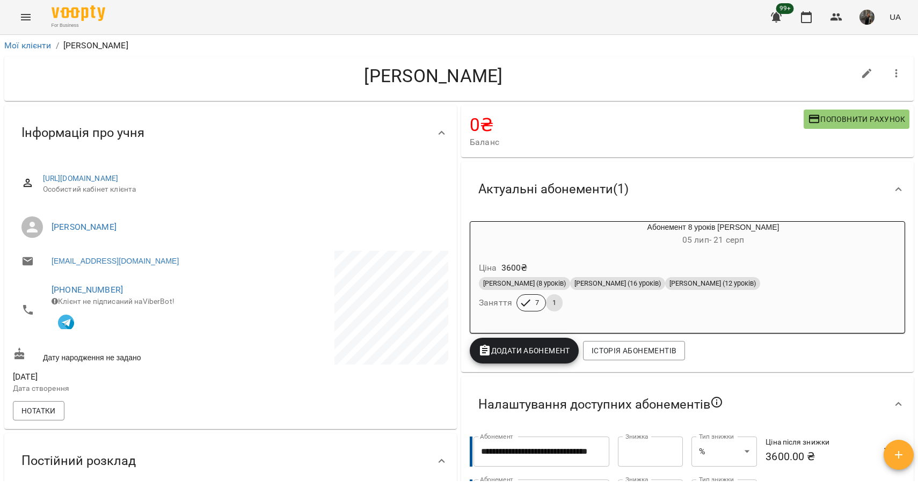
click at [533, 247] on h6 "[DATE] - [DATE]" at bounding box center [713, 240] width 383 height 15
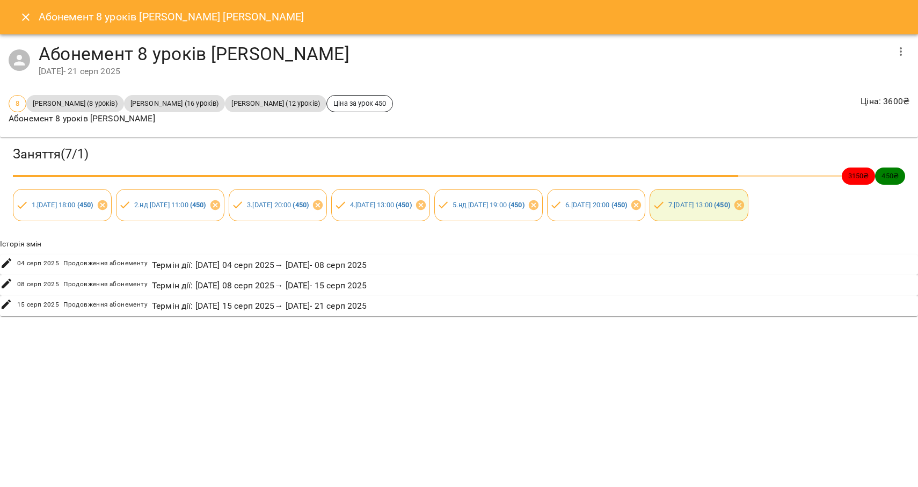
click at [26, 12] on icon "Close" at bounding box center [25, 17] width 13 height 13
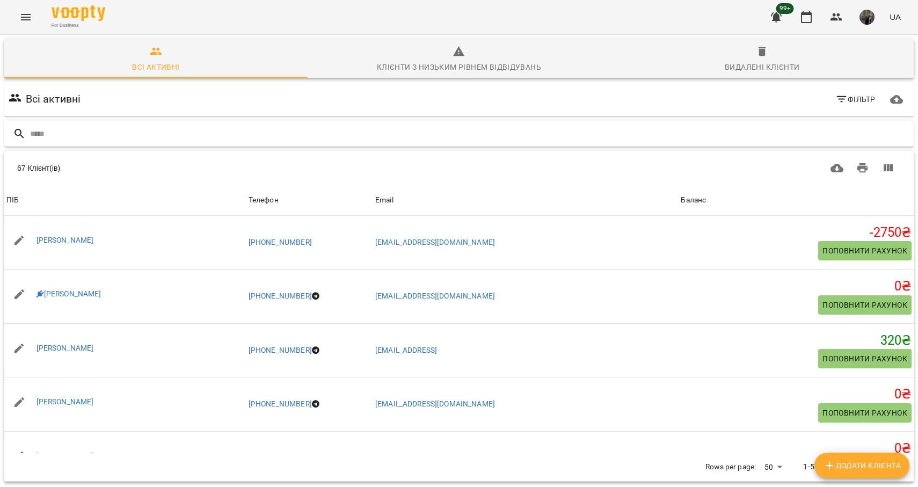
click at [92, 140] on input "text" at bounding box center [470, 134] width 880 height 18
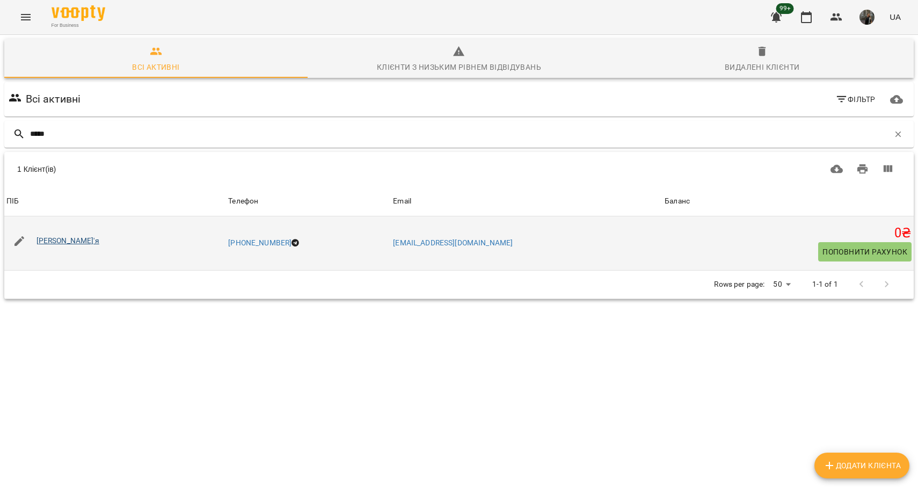
type input "*****"
click at [63, 242] on link "[PERSON_NAME]'я" at bounding box center [68, 240] width 63 height 9
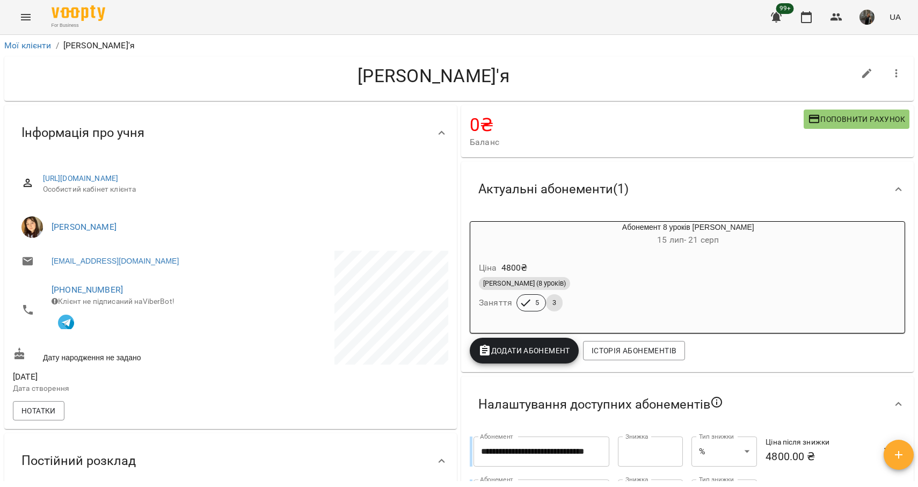
click at [26, 15] on icon "Menu" at bounding box center [25, 17] width 13 height 13
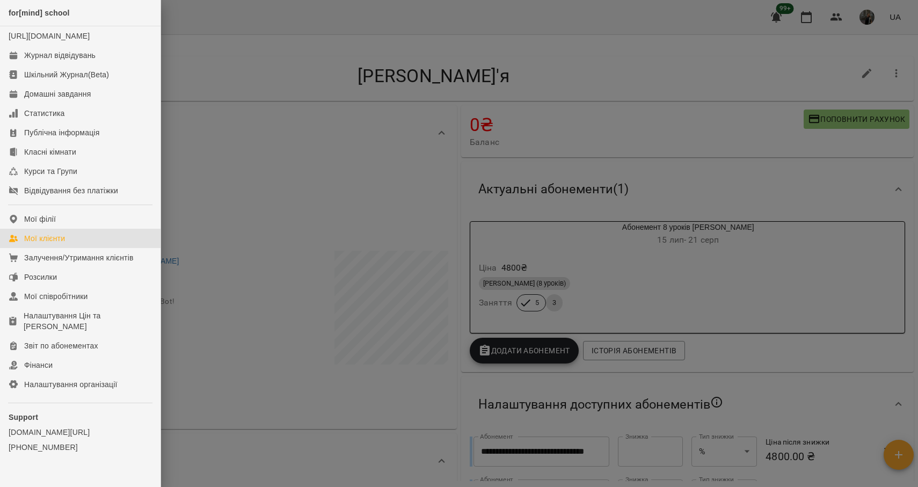
click at [64, 244] on div "Мої клієнти" at bounding box center [44, 238] width 41 height 11
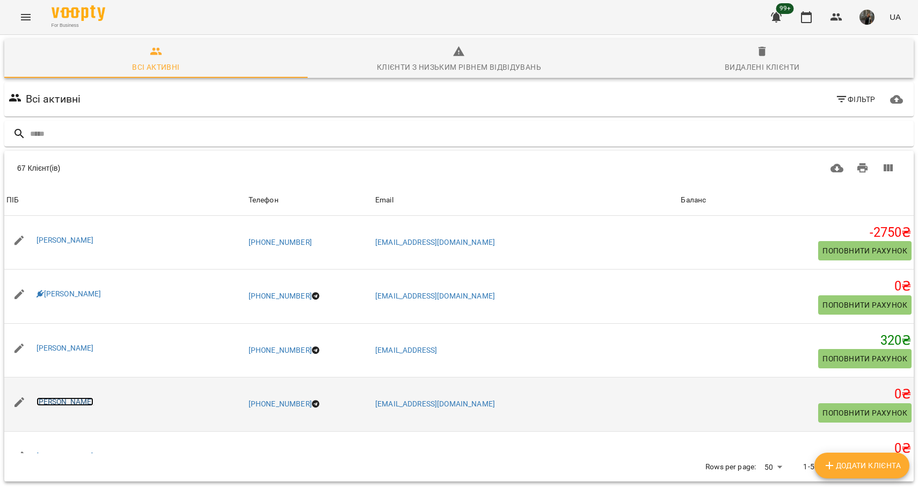
click at [66, 404] on link "[PERSON_NAME]" at bounding box center [65, 401] width 57 height 9
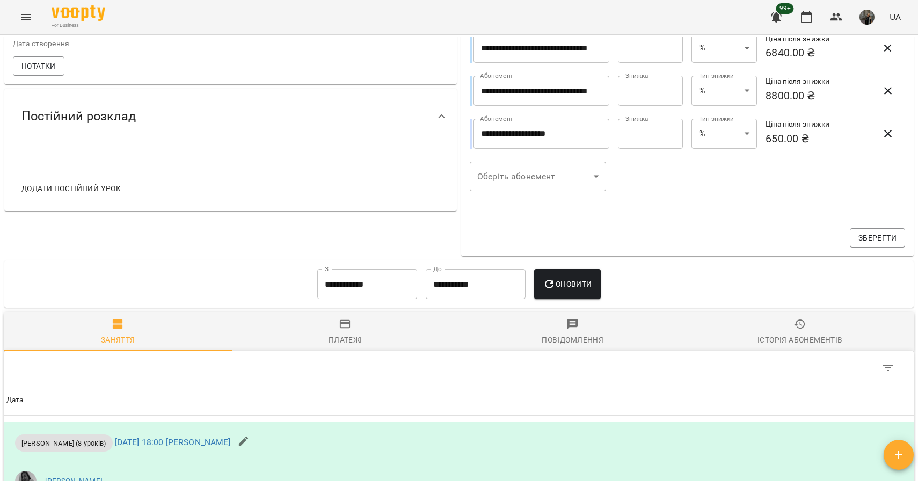
scroll to position [491, 0]
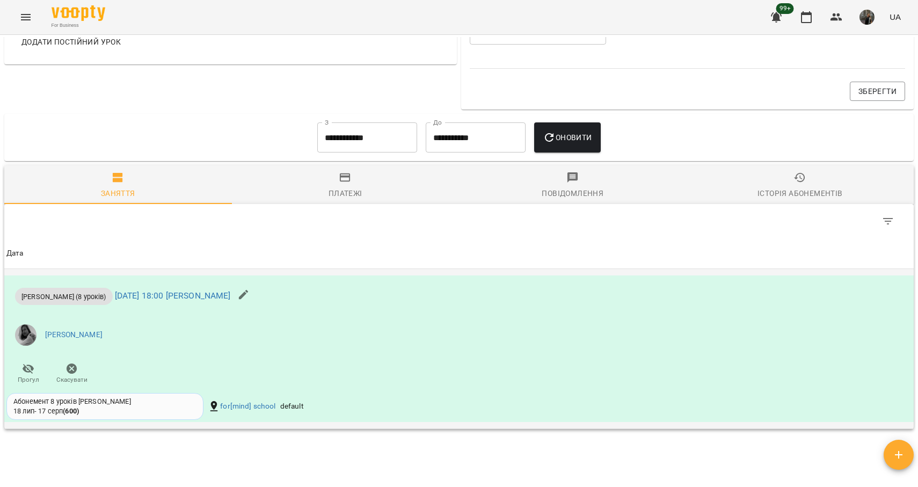
click at [194, 337] on li "[PERSON_NAME]" at bounding box center [307, 335] width 602 height 30
click at [171, 298] on link "[DATE] 18:00 [PERSON_NAME]" at bounding box center [173, 296] width 116 height 10
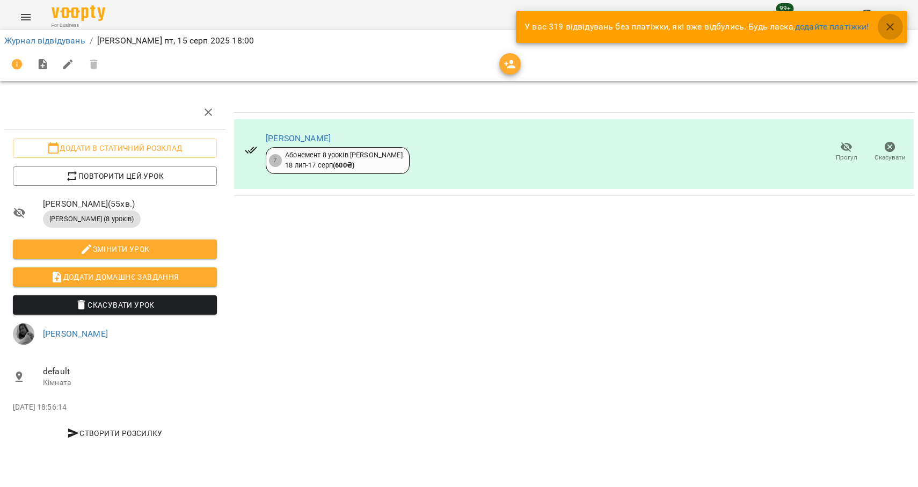
click at [893, 25] on icon "button" at bounding box center [890, 26] width 13 height 13
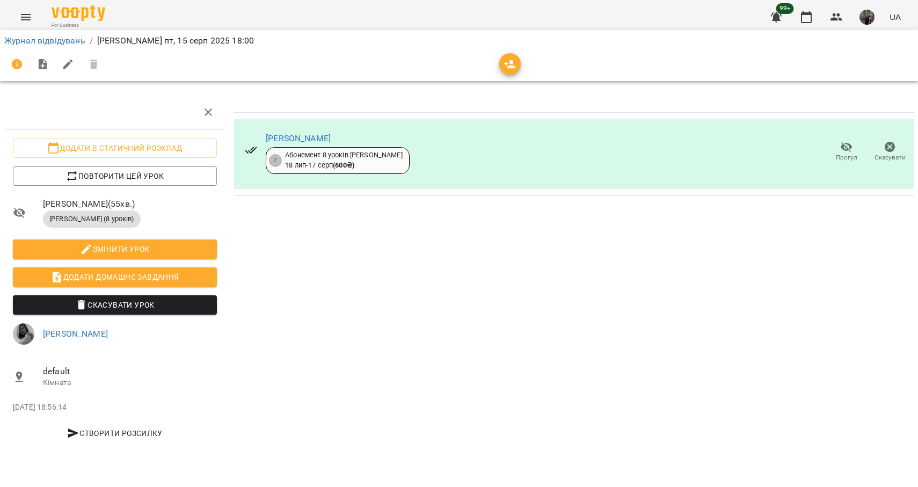
click at [741, 147] on div "[PERSON_NAME] 7 Абонемент 8 уроків [PERSON_NAME] [DATE] - [DATE] ( 600 ₴ ) Прог…" at bounding box center [574, 154] width 681 height 70
click at [348, 156] on div "Абонемент 8 уроків Індив Дорослі [DATE] - [DATE] ( 600 ₴ )" at bounding box center [344, 160] width 118 height 20
click at [281, 134] on link "[PERSON_NAME]" at bounding box center [298, 138] width 65 height 10
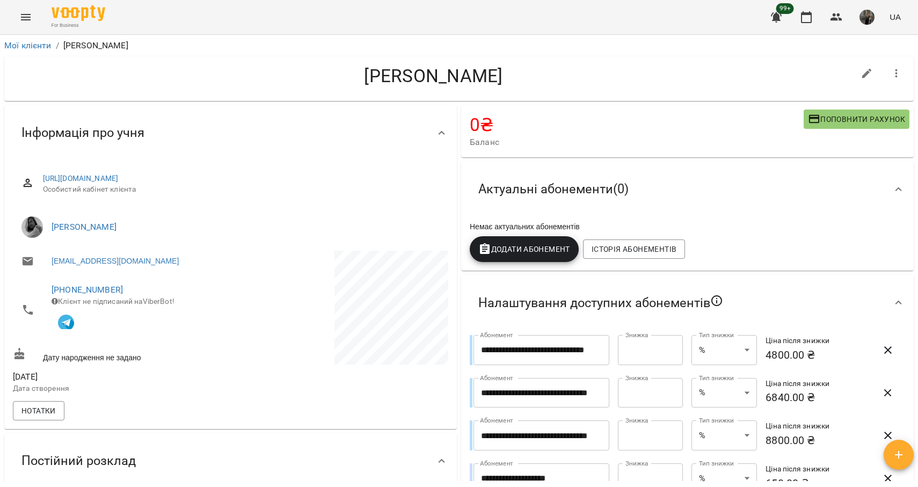
scroll to position [571, 0]
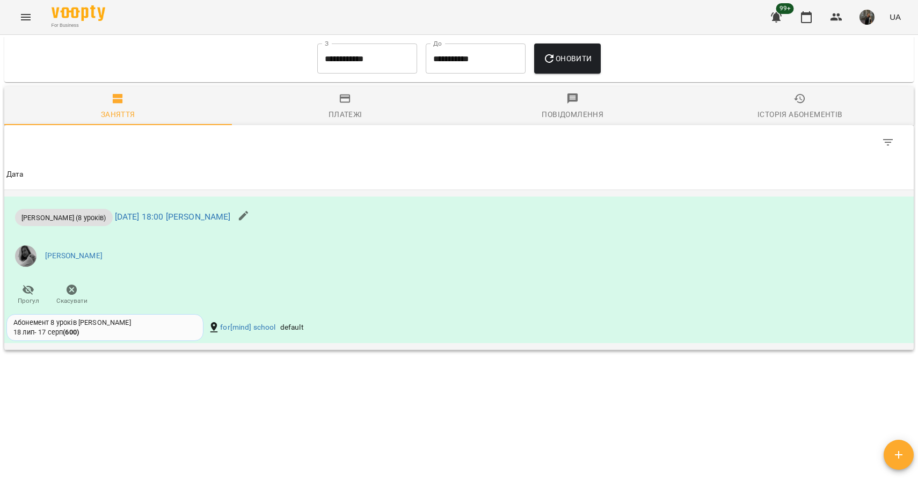
click at [179, 283] on div "[PERSON_NAME] (8 уроків) [DATE] 18:00 [PERSON_NAME] [PERSON_NAME]" at bounding box center [307, 255] width 606 height 116
click at [135, 334] on div "Абонемент 8 уроків [PERSON_NAME] [DATE] - [DATE] ( 600 )" at bounding box center [104, 328] width 183 height 20
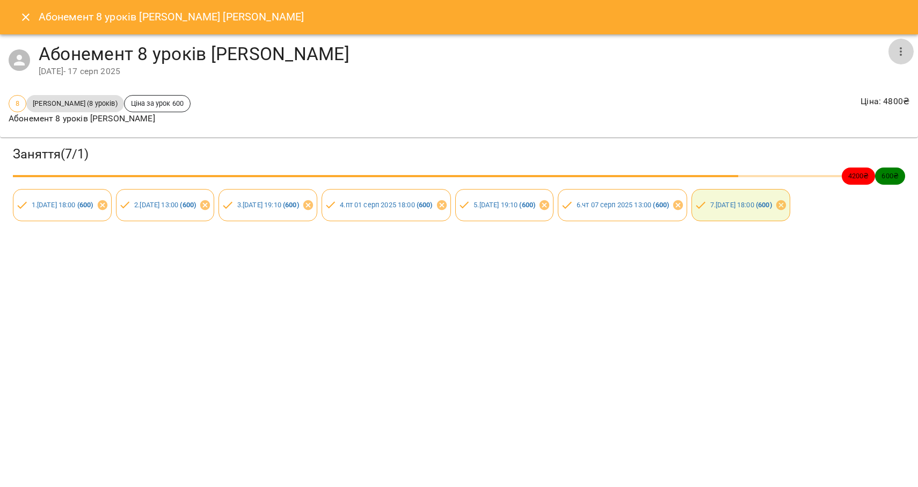
click at [903, 47] on icon "button" at bounding box center [901, 51] width 13 height 13
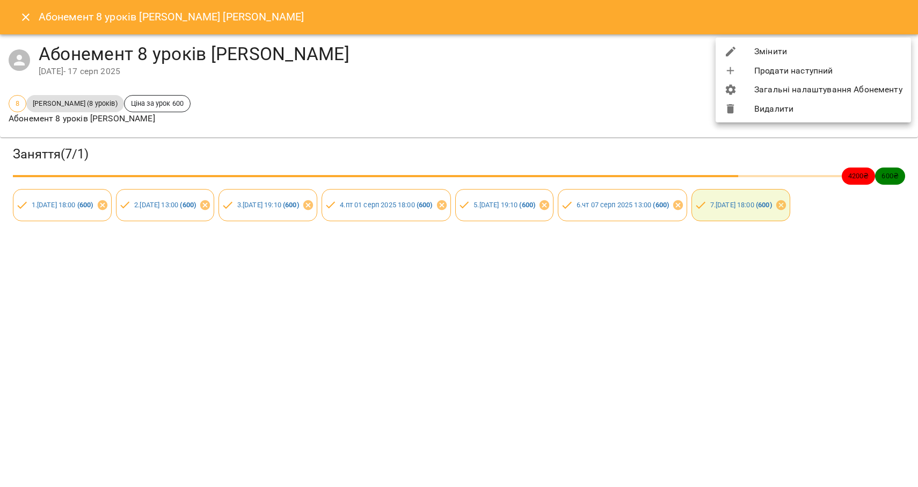
click at [827, 52] on li "Змінити" at bounding box center [814, 51] width 196 height 19
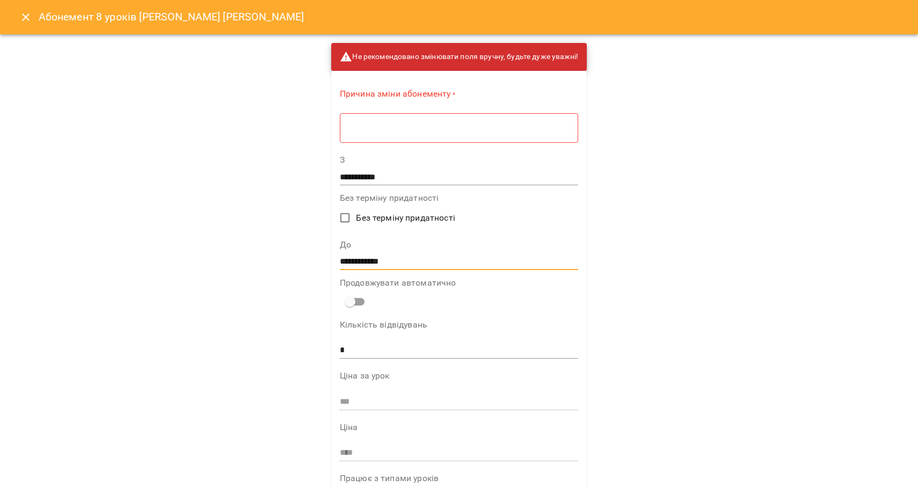
click at [415, 255] on input "**********" at bounding box center [459, 261] width 238 height 17
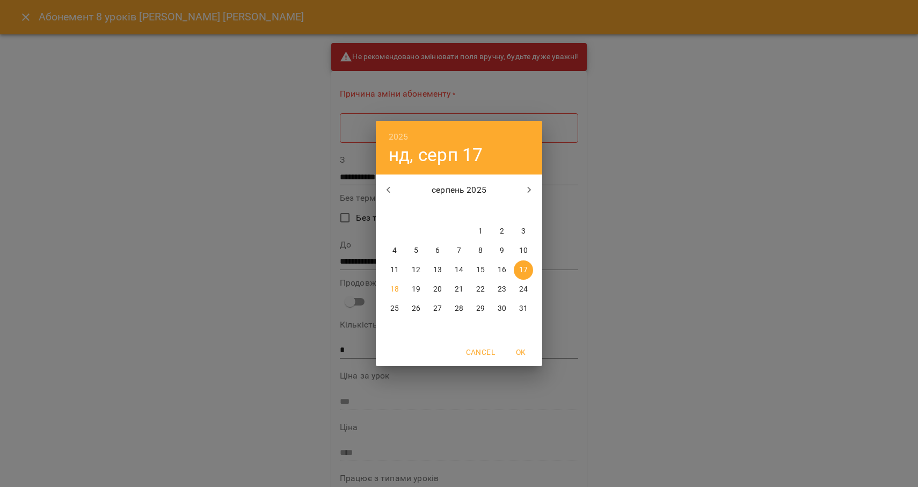
click at [453, 291] on span "21" at bounding box center [459, 289] width 19 height 11
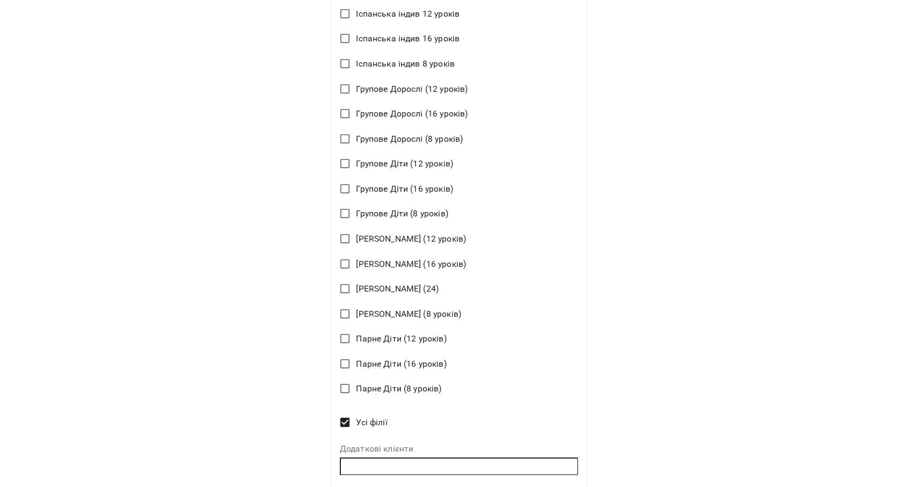
scroll to position [800, 0]
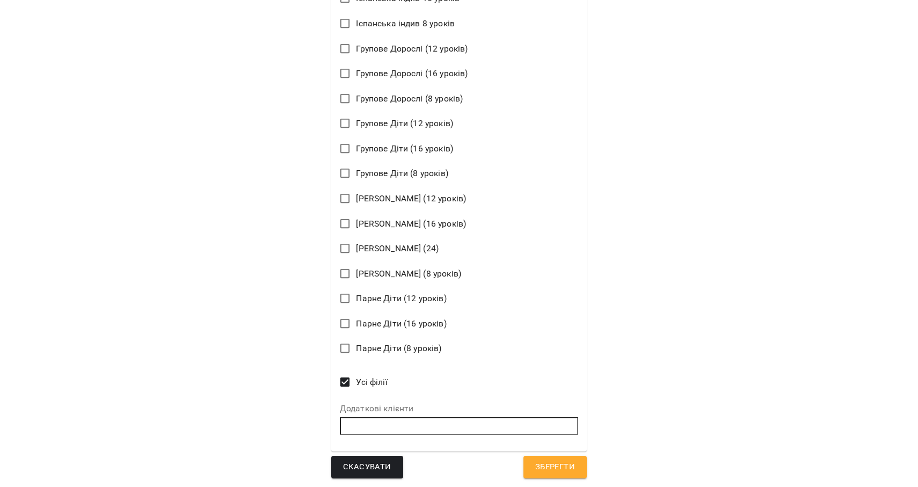
click at [555, 461] on span "Зберегти" at bounding box center [556, 467] width 40 height 14
click at [561, 467] on span "Зберегти" at bounding box center [556, 467] width 40 height 14
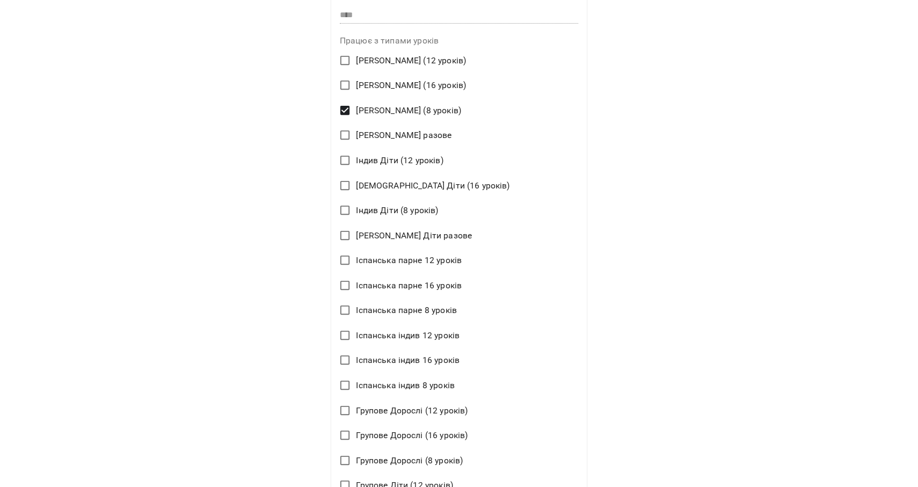
scroll to position [0, 0]
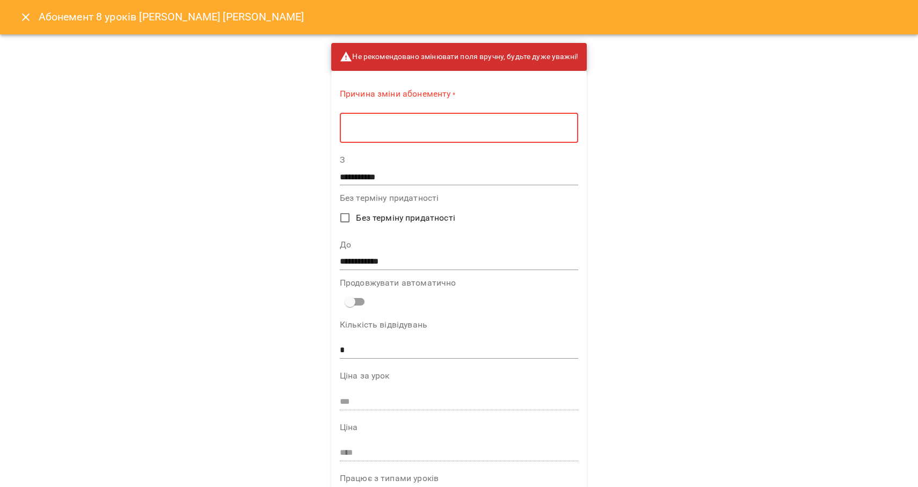
click at [452, 126] on textarea at bounding box center [459, 128] width 223 height 10
click at [375, 262] on input "**********" at bounding box center [459, 261] width 238 height 17
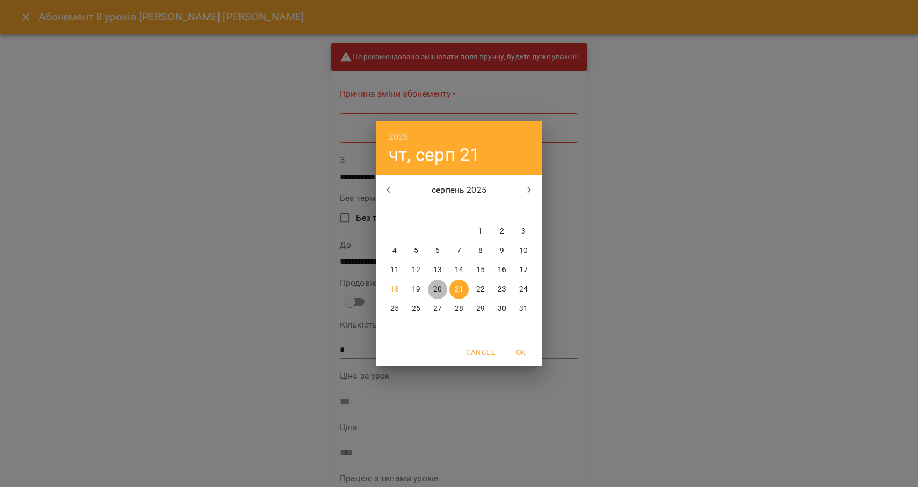
click at [433, 286] on p "20" at bounding box center [437, 289] width 9 height 11
type input "**********"
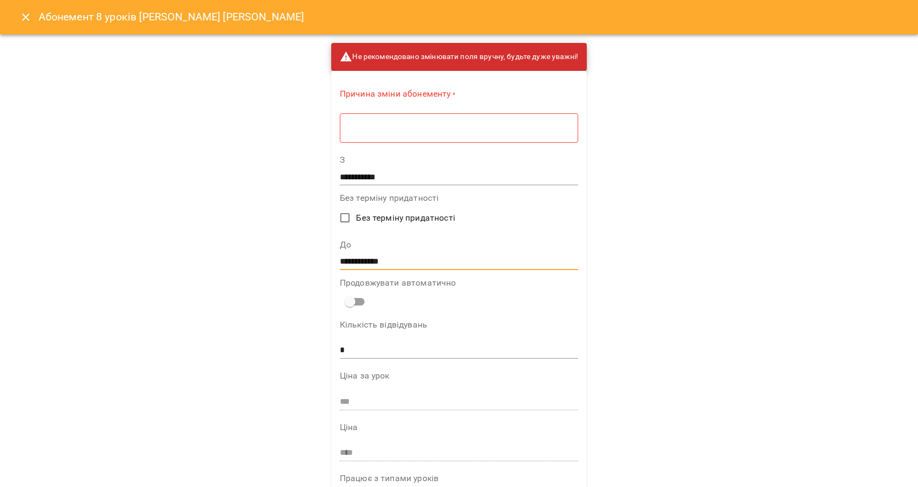
click at [412, 131] on textarea at bounding box center [459, 128] width 223 height 10
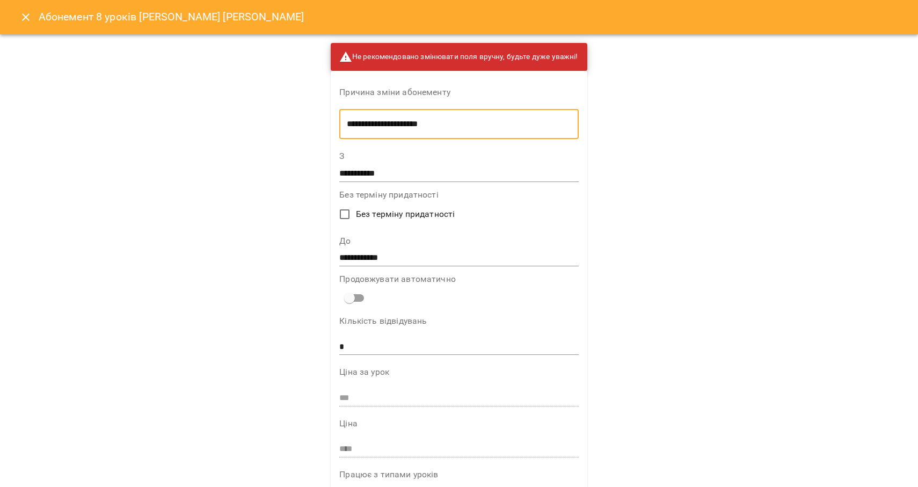
type textarea "**********"
click at [397, 170] on input "**********" at bounding box center [458, 173] width 239 height 17
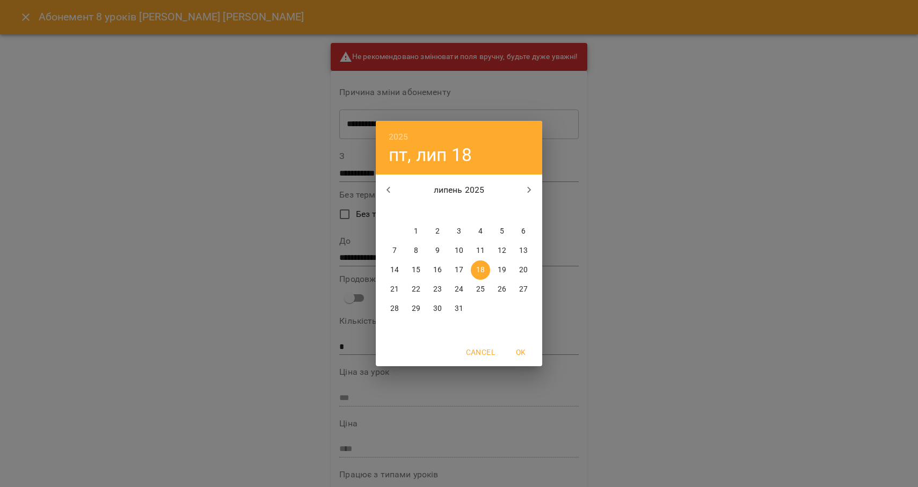
click at [528, 190] on icon "button" at bounding box center [529, 190] width 13 height 13
click at [454, 290] on span "21" at bounding box center [459, 289] width 19 height 11
type input "**********"
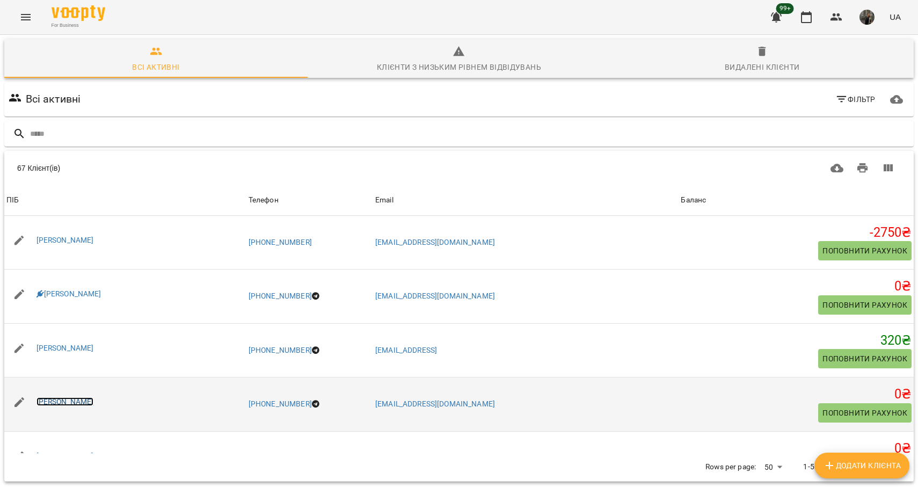
click at [56, 400] on link "[PERSON_NAME]" at bounding box center [65, 401] width 57 height 9
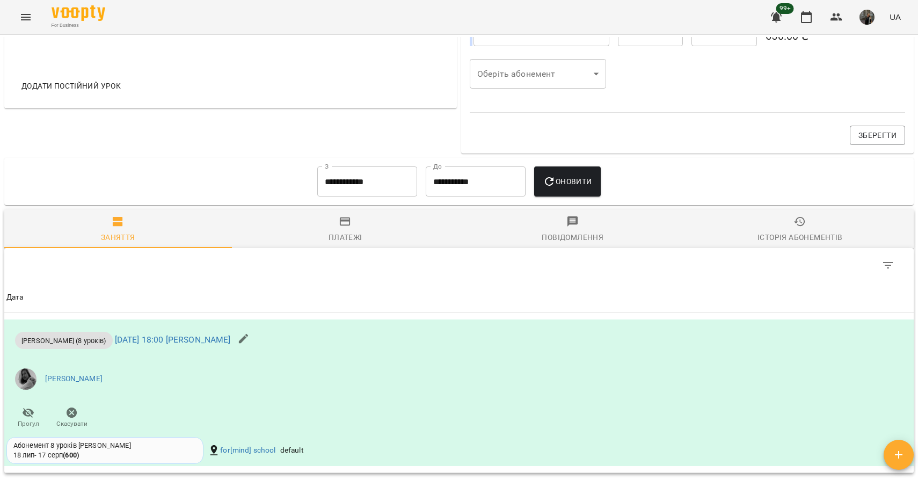
scroll to position [475, 0]
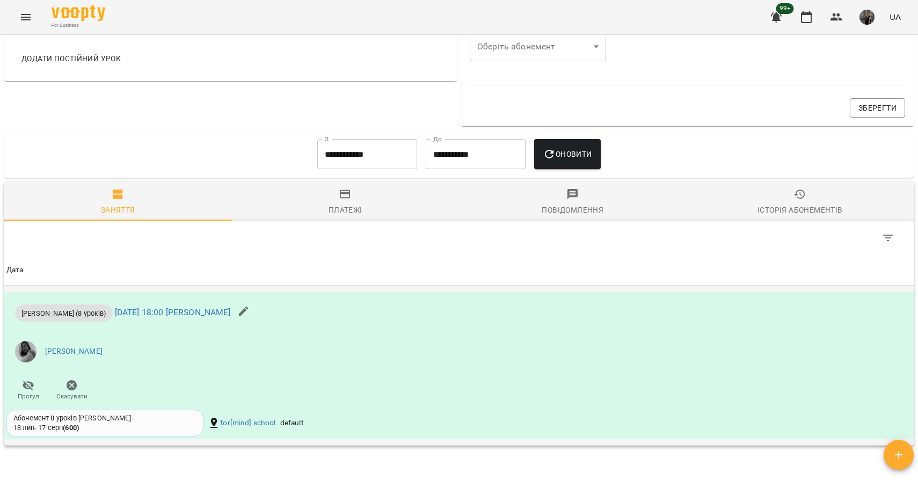
click at [160, 345] on li "[PERSON_NAME]" at bounding box center [307, 352] width 602 height 30
click at [149, 317] on link "[DATE] 18:00 [PERSON_NAME]" at bounding box center [173, 313] width 116 height 10
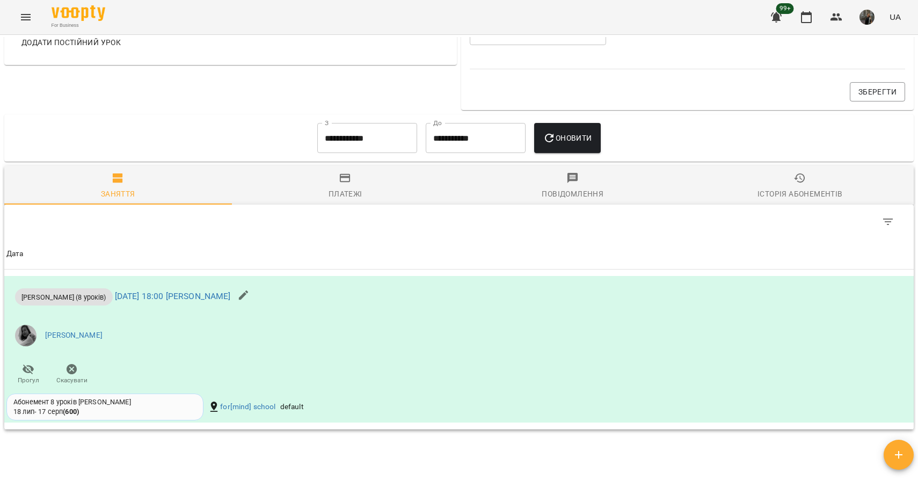
scroll to position [571, 0]
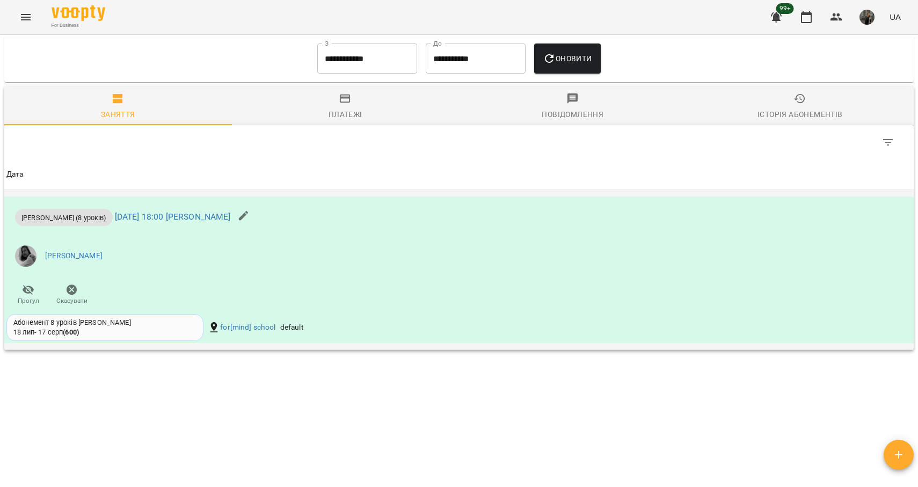
click at [67, 328] on div "[DATE] - [DATE] ( 600 )" at bounding box center [46, 333] width 66 height 10
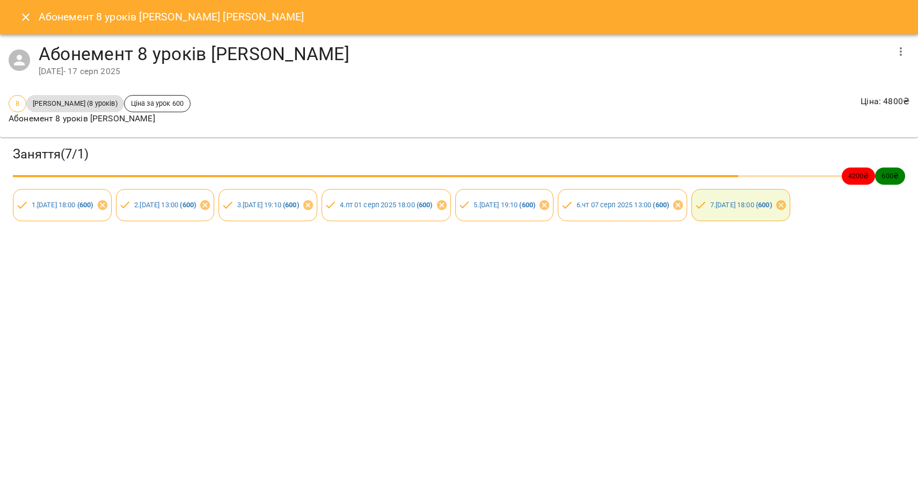
click at [905, 49] on icon "button" at bounding box center [901, 51] width 13 height 13
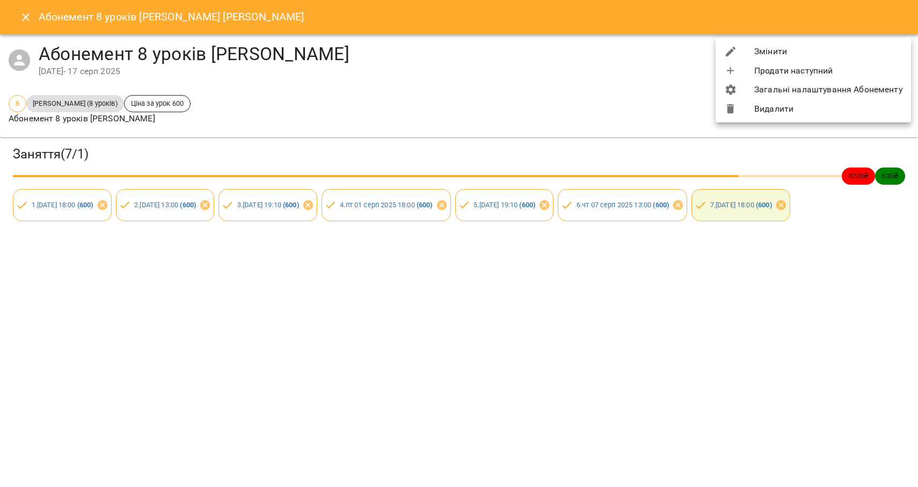
click at [792, 57] on li "Змінити" at bounding box center [814, 51] width 196 height 19
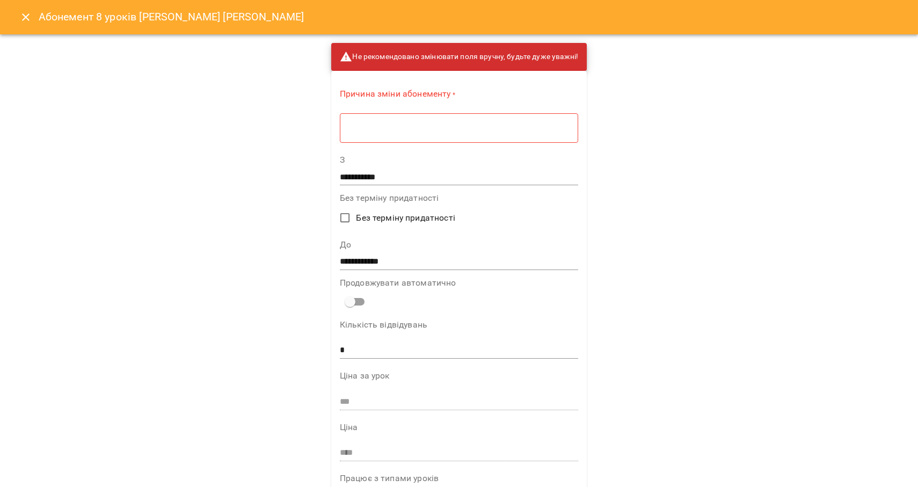
click at [400, 263] on input "**********" at bounding box center [459, 261] width 238 height 17
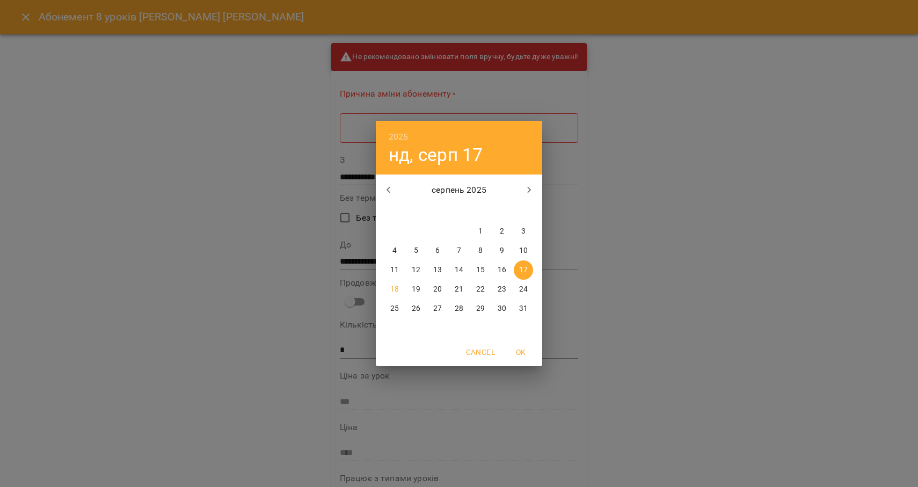
click at [453, 290] on span "21" at bounding box center [459, 289] width 19 height 11
type input "**********"
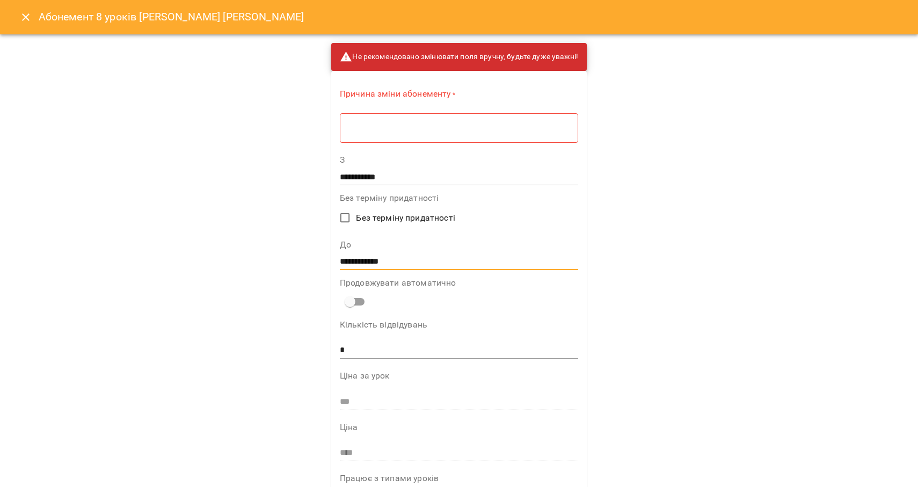
click at [435, 135] on div "* ​" at bounding box center [459, 128] width 238 height 30
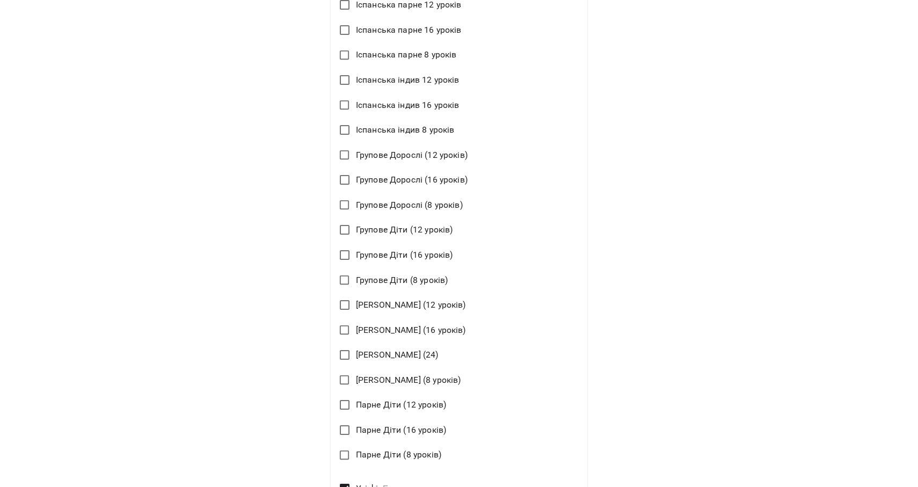
scroll to position [796, 0]
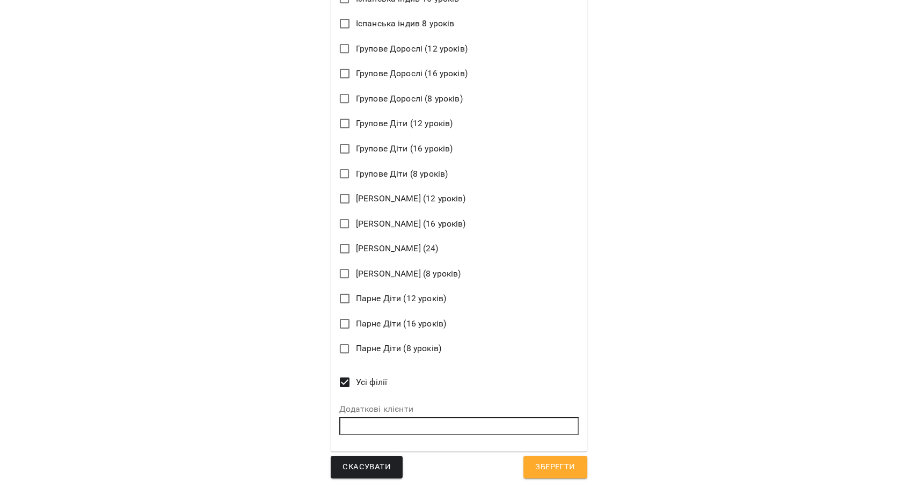
type textarea "**********"
click at [563, 469] on span "Зберегти" at bounding box center [556, 467] width 40 height 14
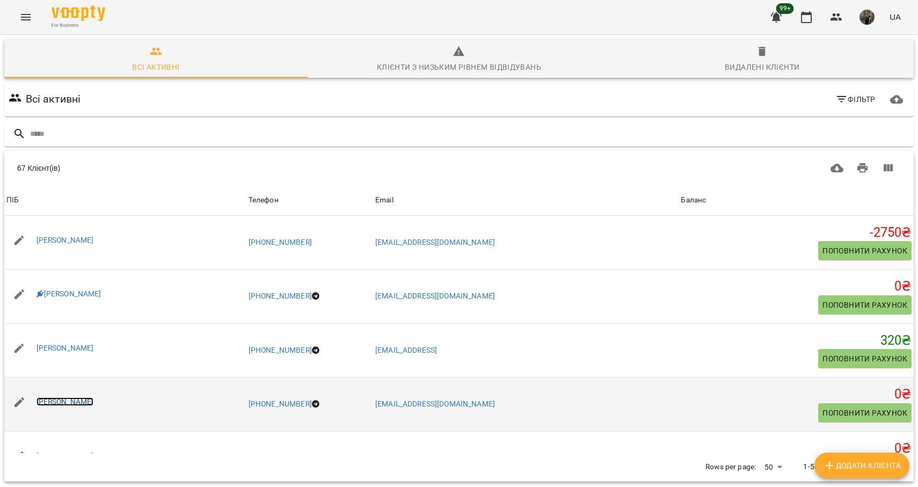
click at [58, 403] on link "[PERSON_NAME]" at bounding box center [65, 401] width 57 height 9
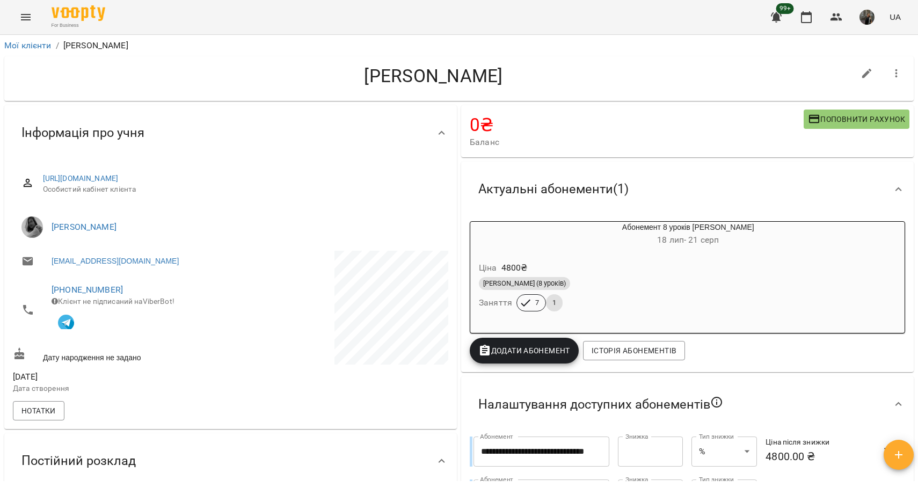
click at [621, 257] on div "Ціна 4800 ₴ Індив Дорослі (8 уроків) Заняття 7 1" at bounding box center [663, 288] width 385 height 73
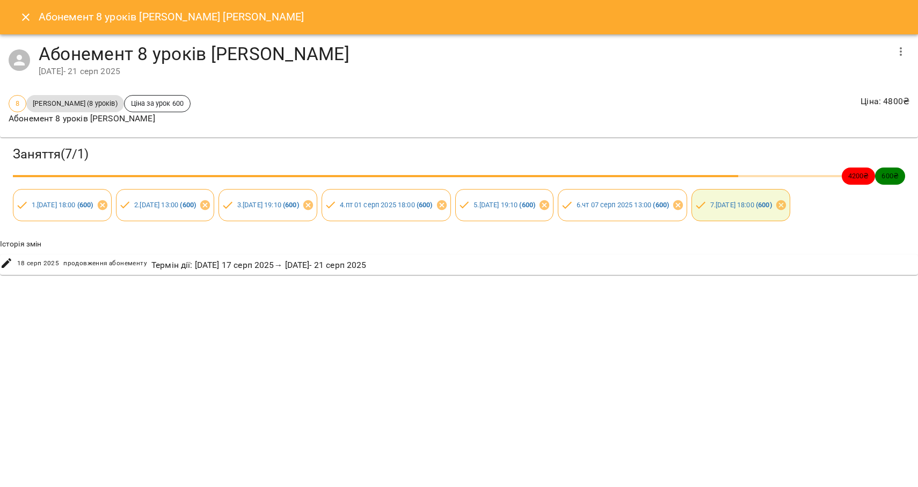
click at [22, 18] on icon "Close" at bounding box center [25, 17] width 13 height 13
